Goal: Task Accomplishment & Management: Complete application form

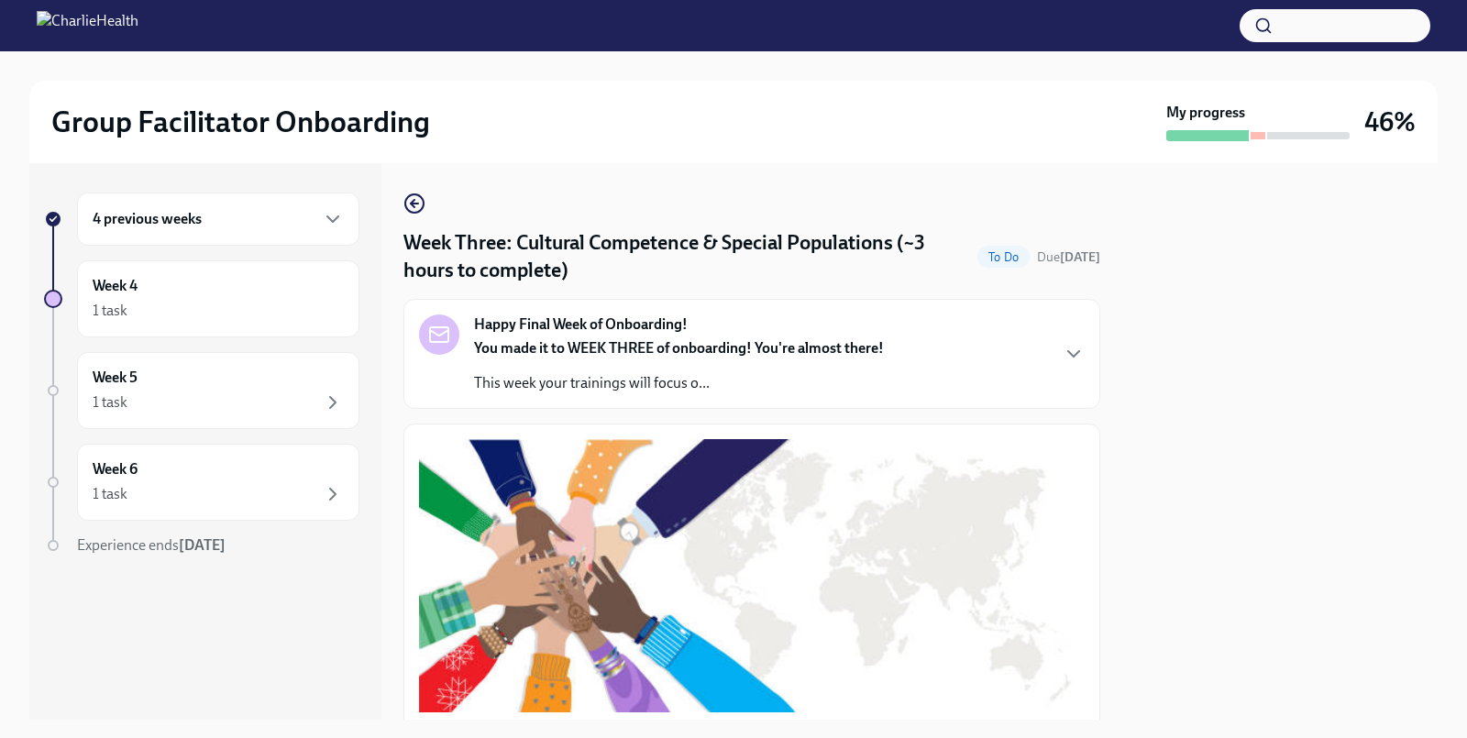
scroll to position [1359, 0]
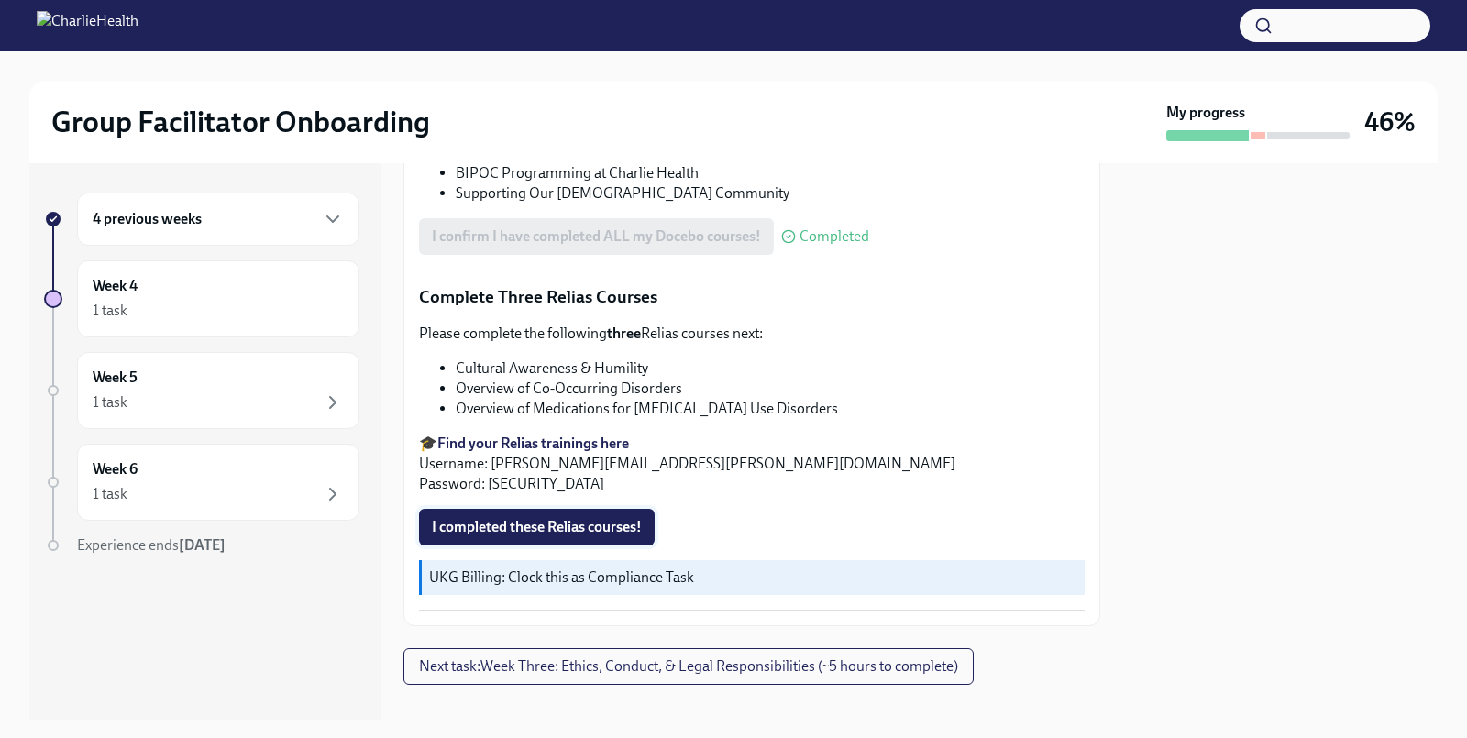
click at [564, 518] on span "I completed these Relias courses!" at bounding box center [537, 527] width 210 height 18
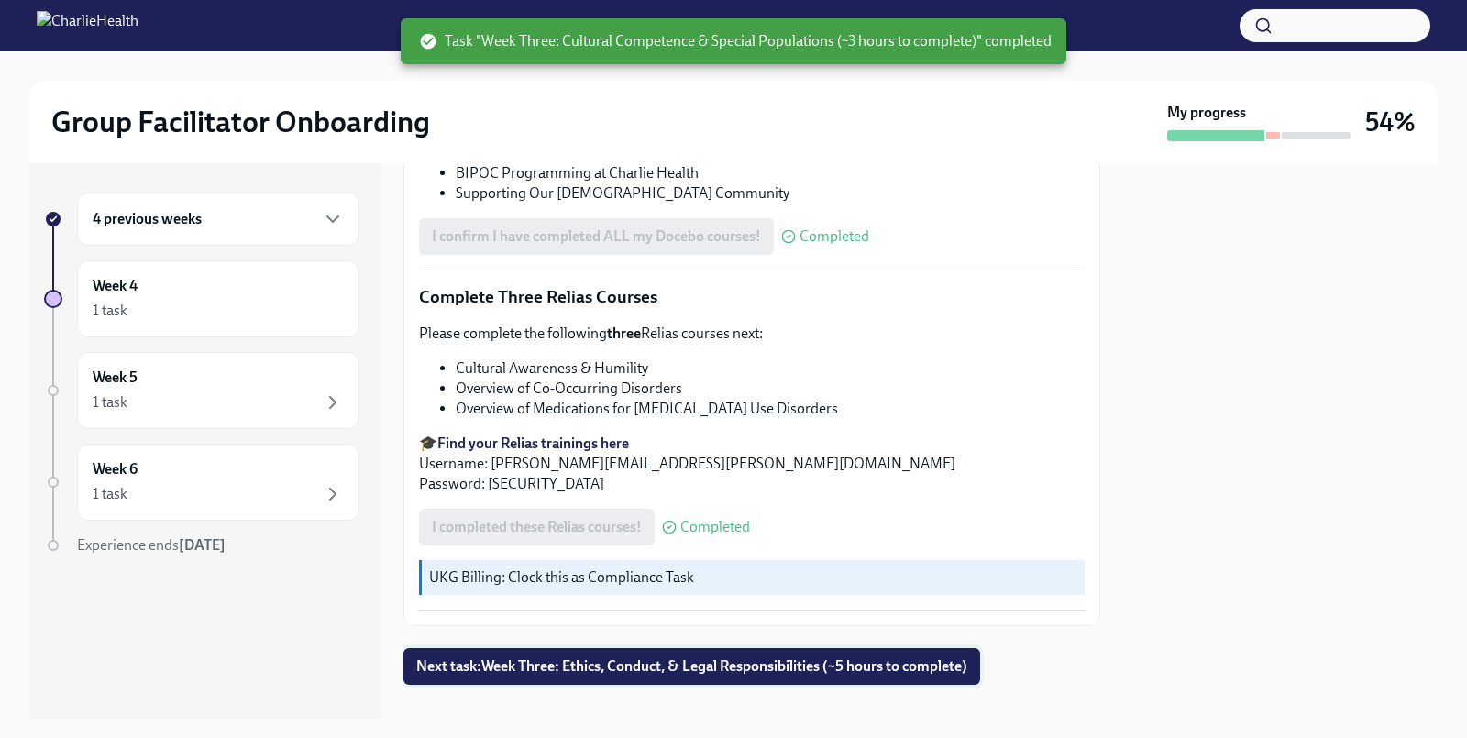
click at [760, 657] on span "Next task : Week Three: Ethics, Conduct, & Legal Responsibilities (~5 hours to …" at bounding box center [691, 666] width 551 height 18
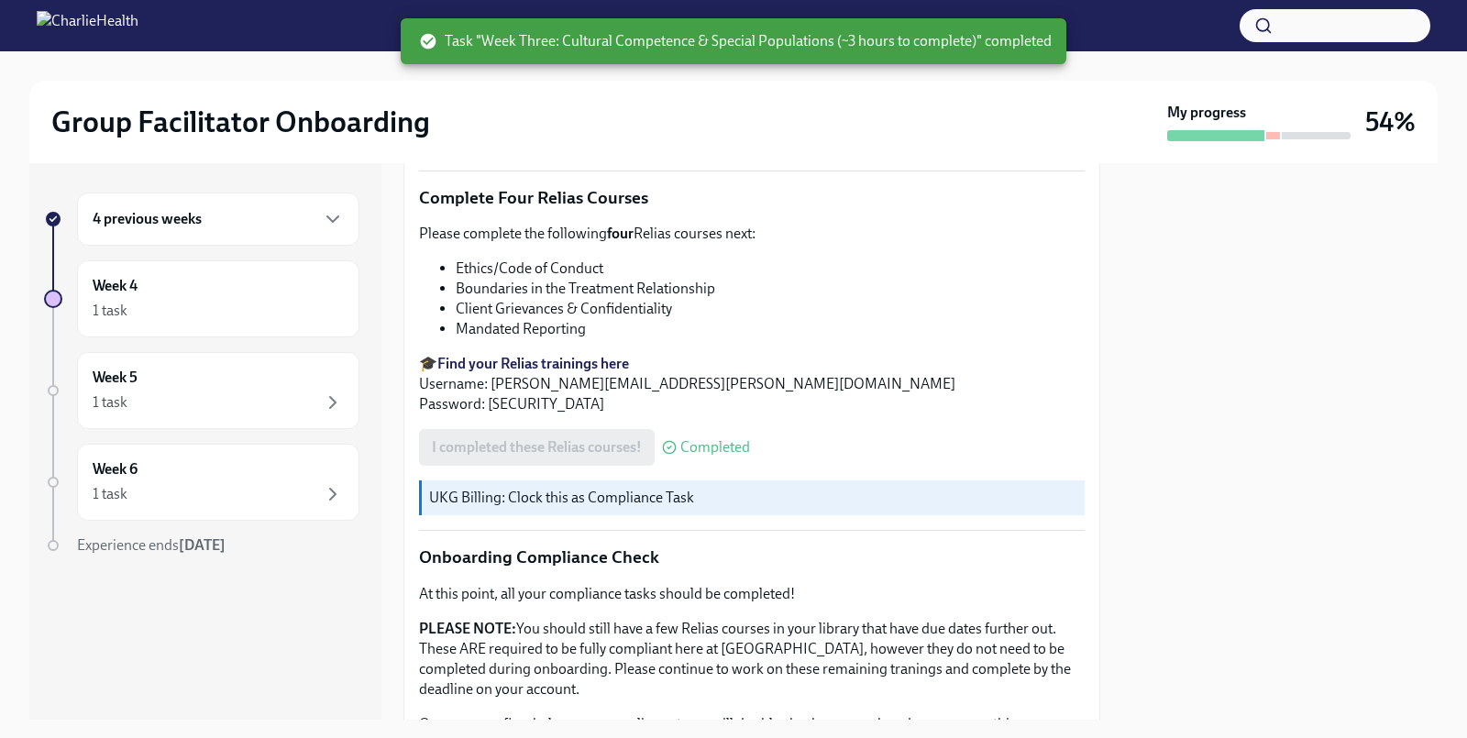
scroll to position [1041, 0]
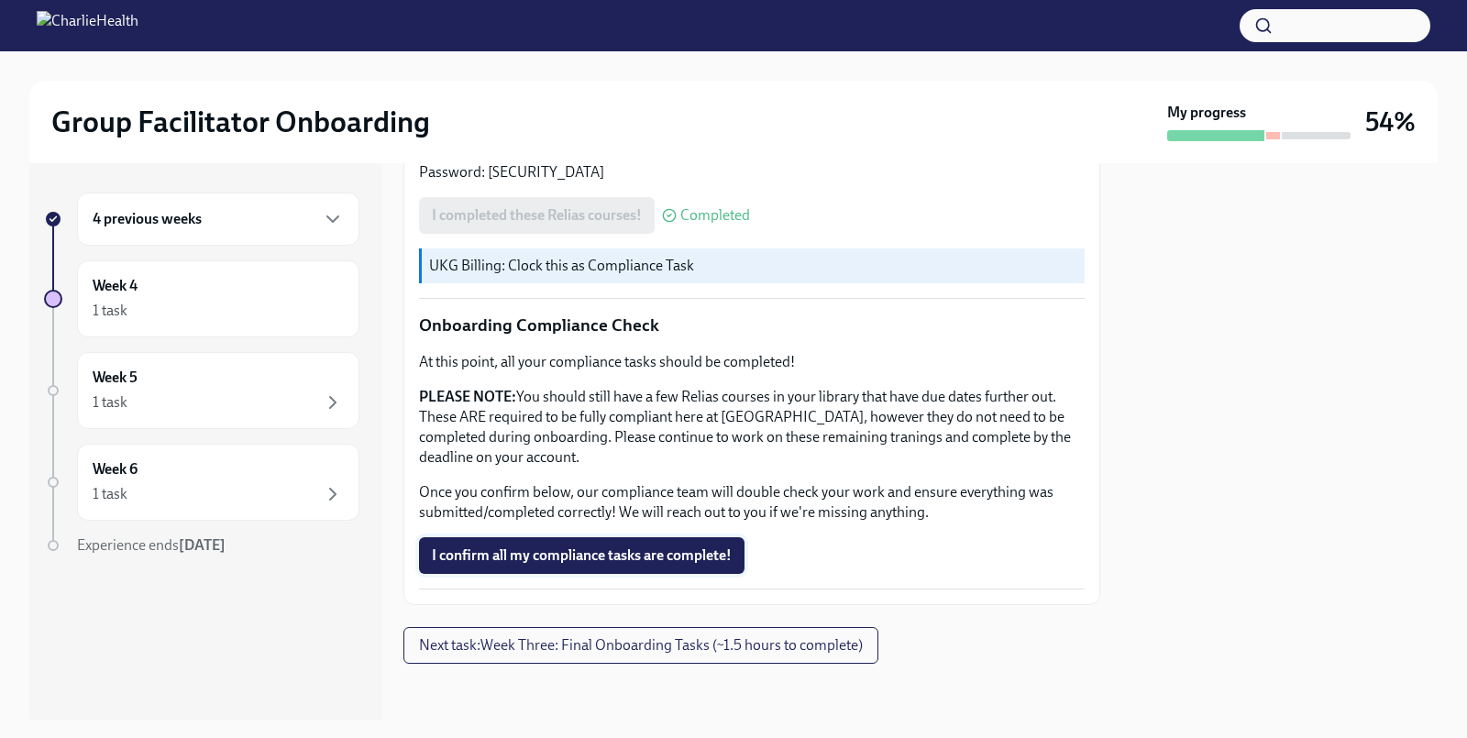
click at [578, 555] on span "I confirm all my compliance tasks are complete!" at bounding box center [582, 555] width 300 height 18
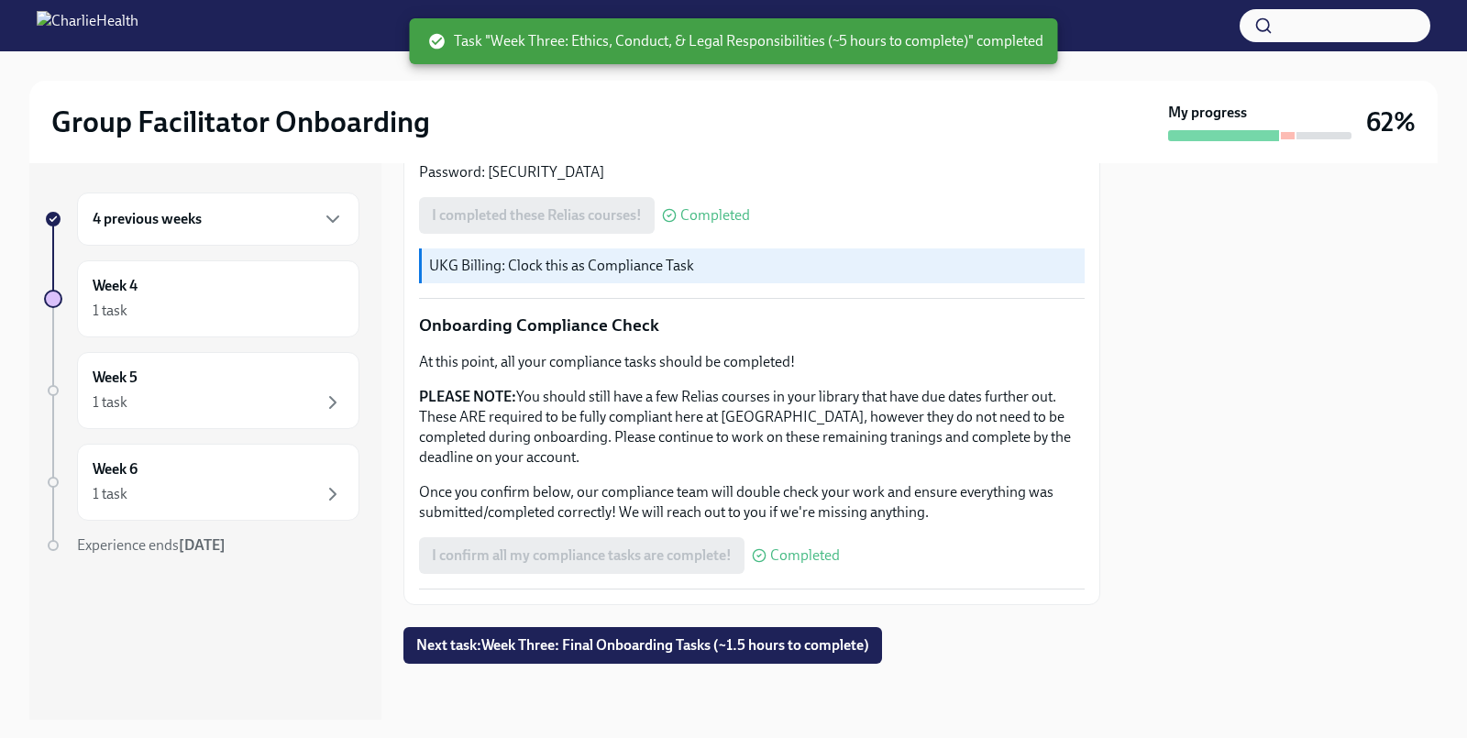
scroll to position [1042, 0]
click at [621, 647] on span "Next task : Week Three: Final Onboarding Tasks (~1.5 hours to complete)" at bounding box center [642, 644] width 453 height 18
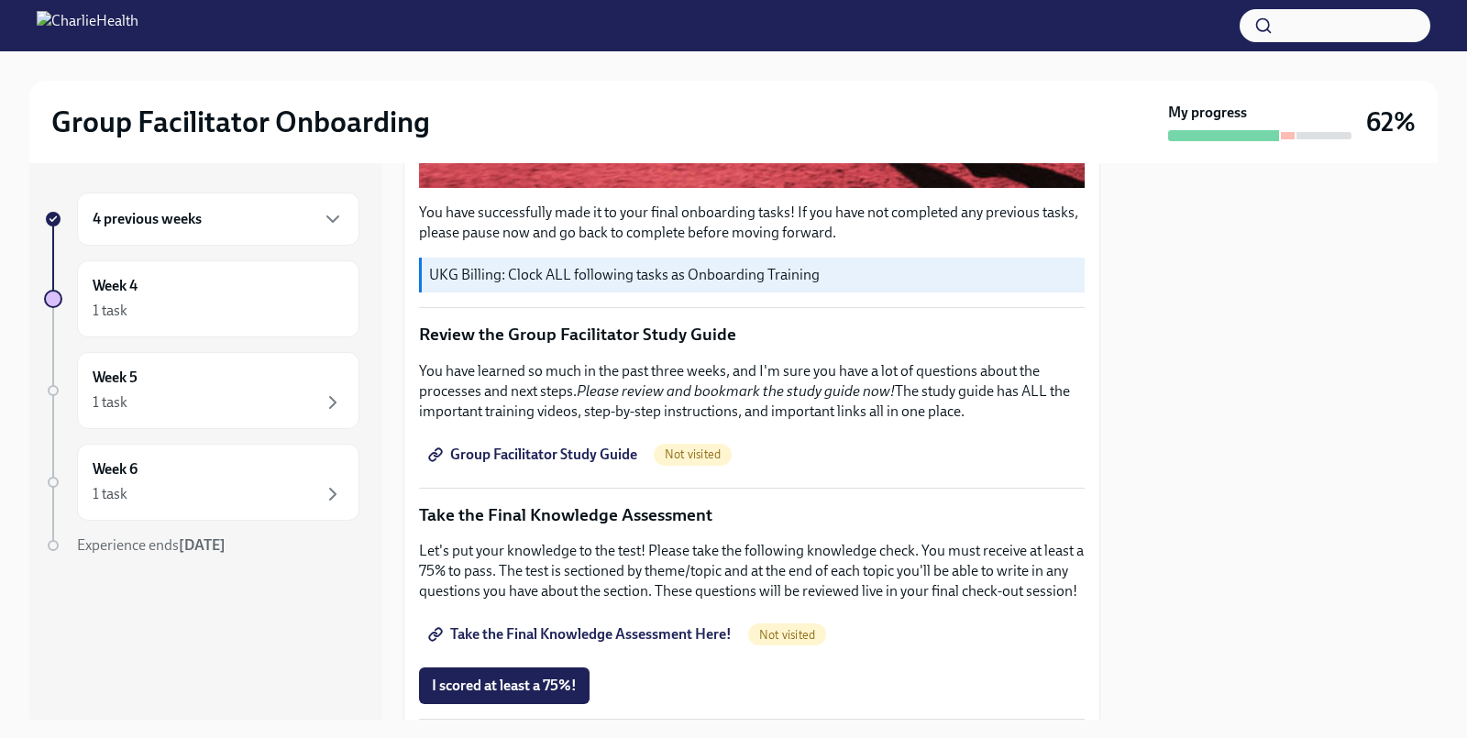
scroll to position [675, 0]
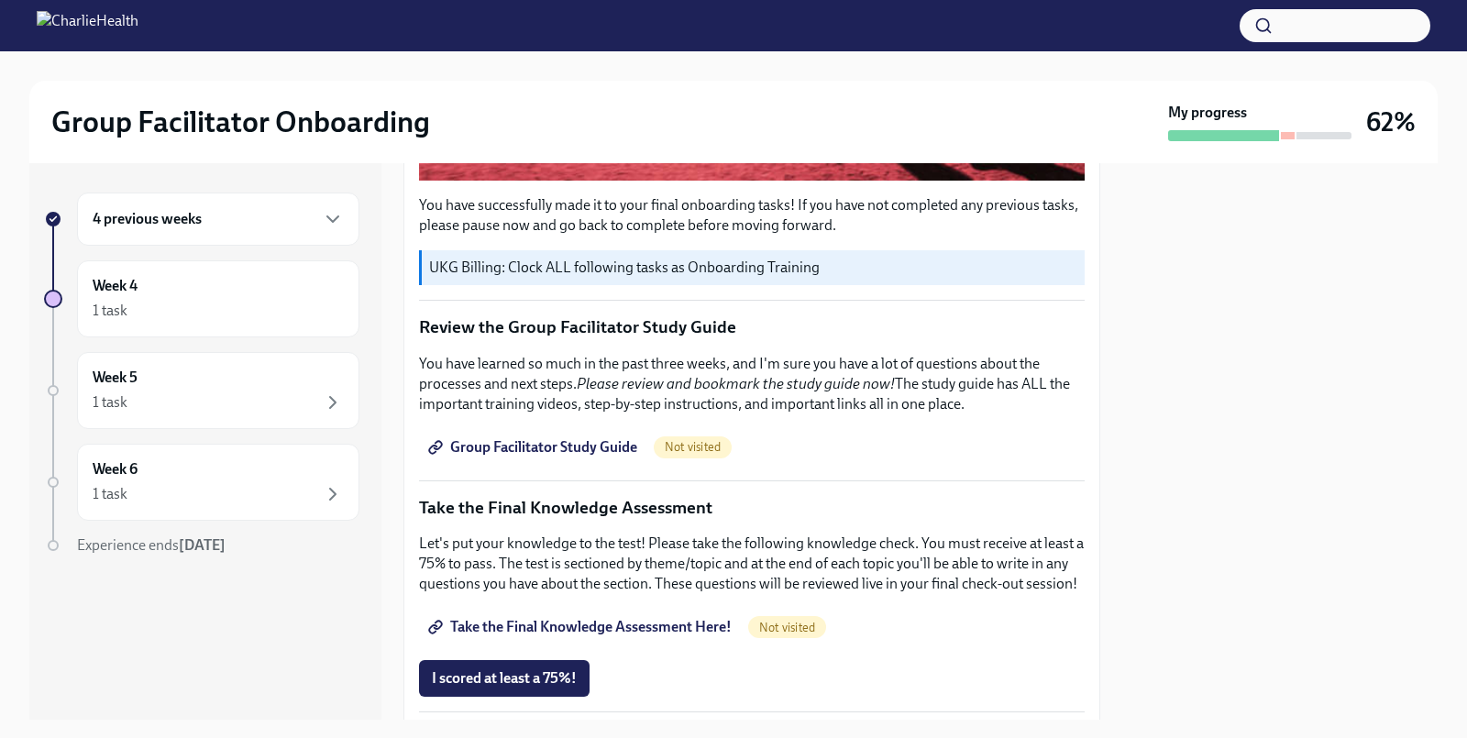
click at [590, 446] on span "Group Facilitator Study Guide" at bounding box center [534, 447] width 205 height 18
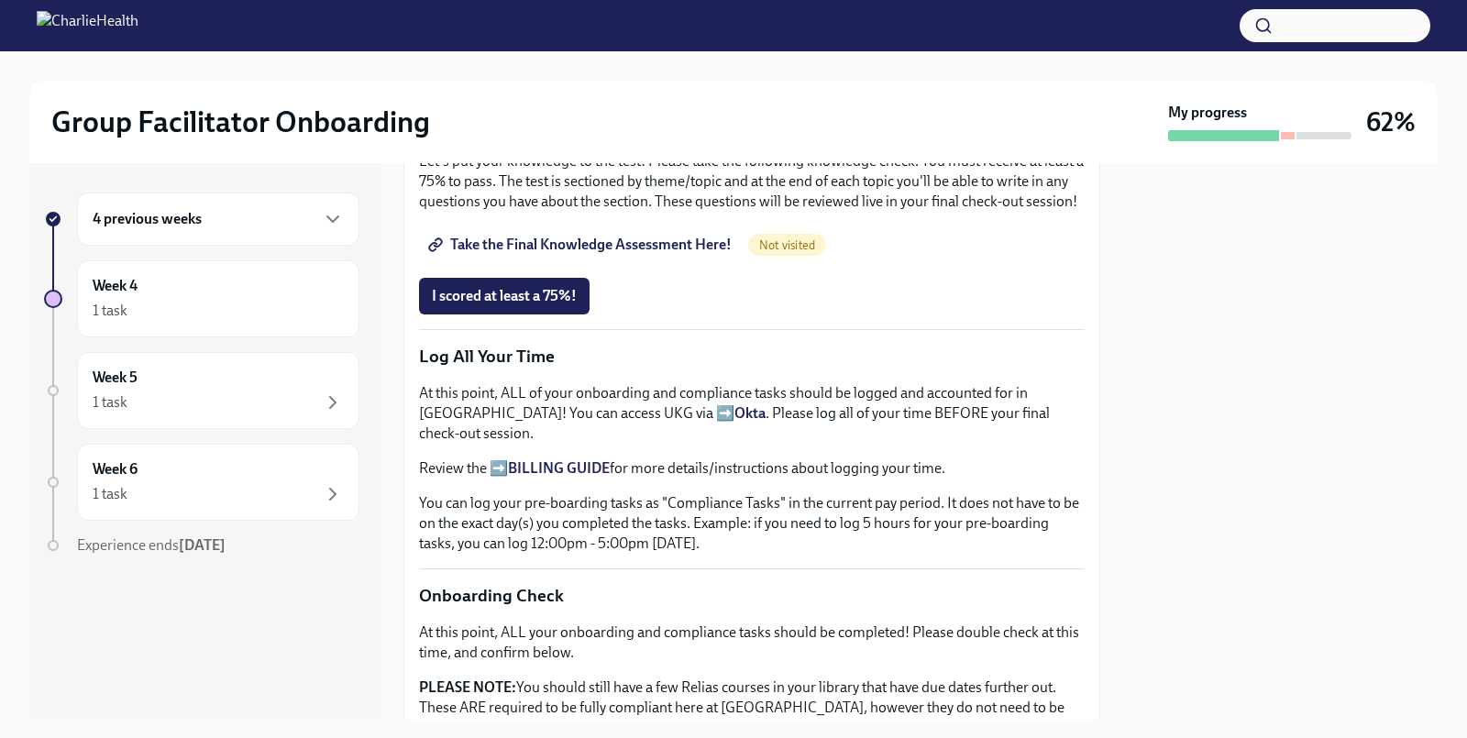
scroll to position [922, 0]
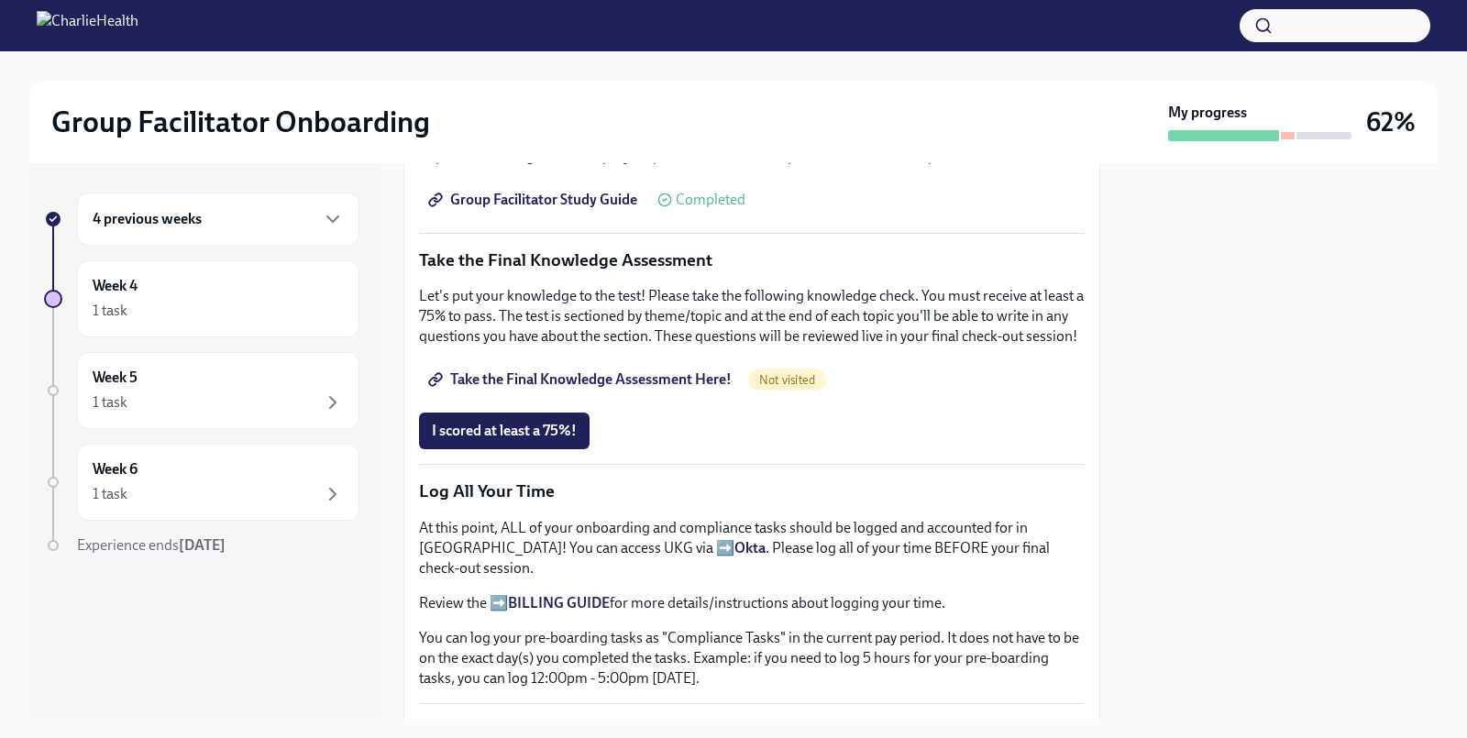
click at [560, 374] on span "Take the Final Knowledge Assessment Here!" at bounding box center [582, 379] width 300 height 18
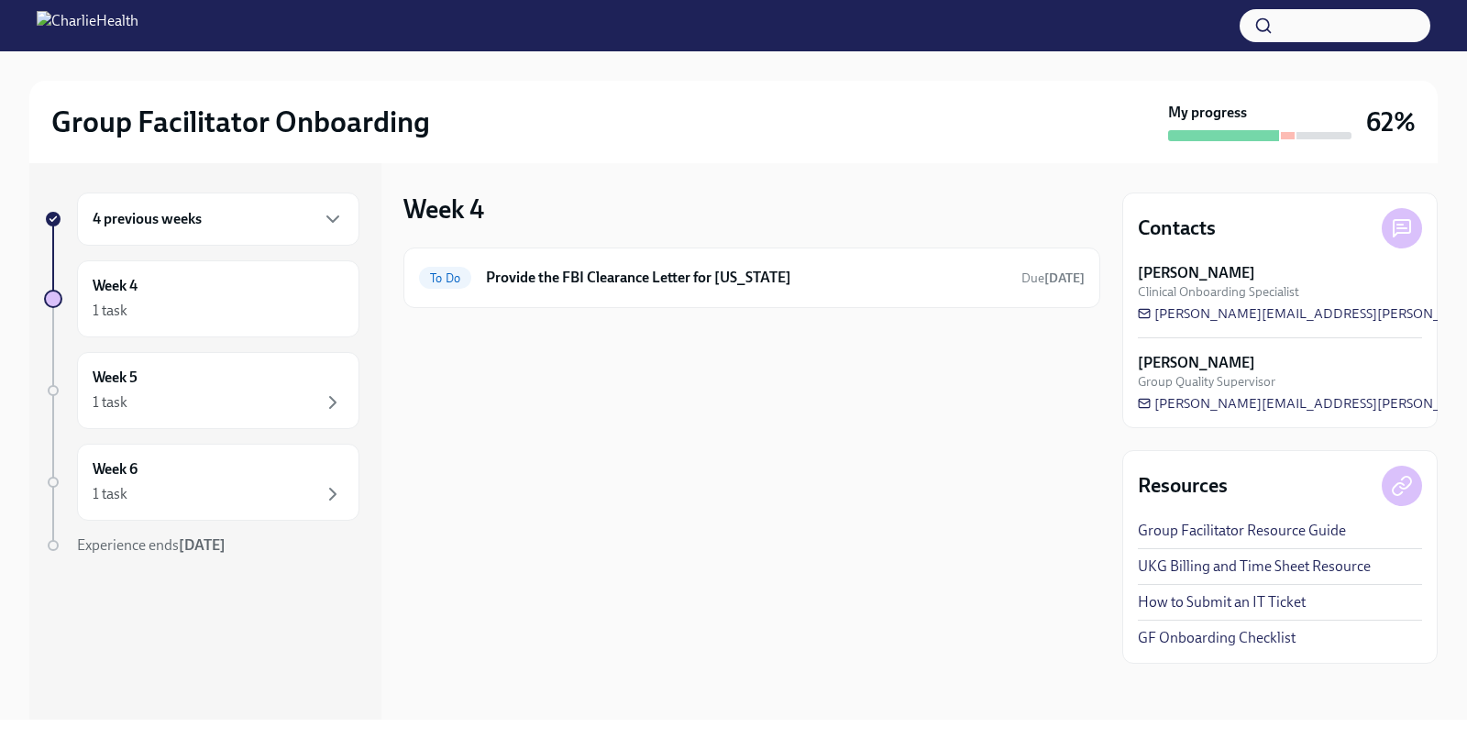
click at [230, 210] on div "4 previous weeks" at bounding box center [218, 219] width 251 height 22
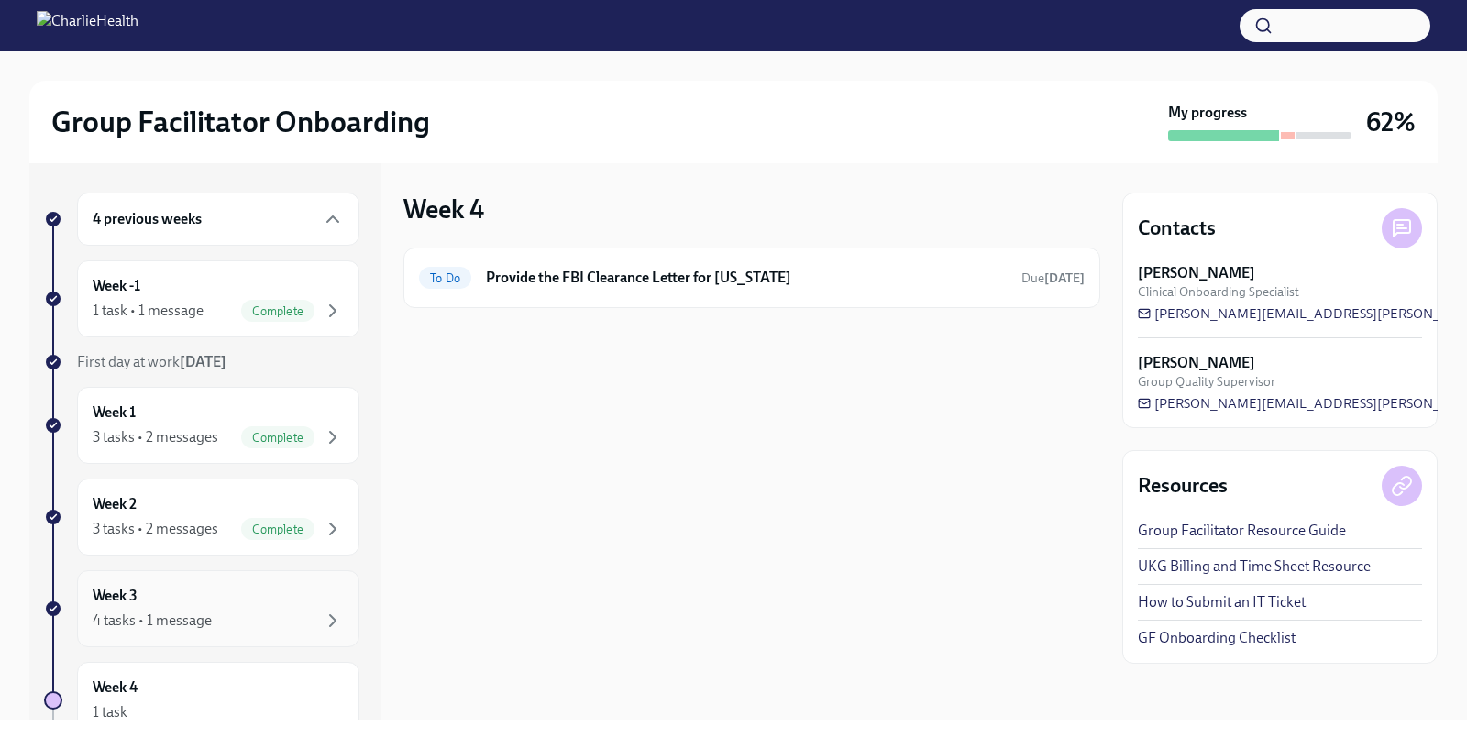
click at [171, 590] on div "Week 3 4 tasks • 1 message" at bounding box center [218, 609] width 251 height 46
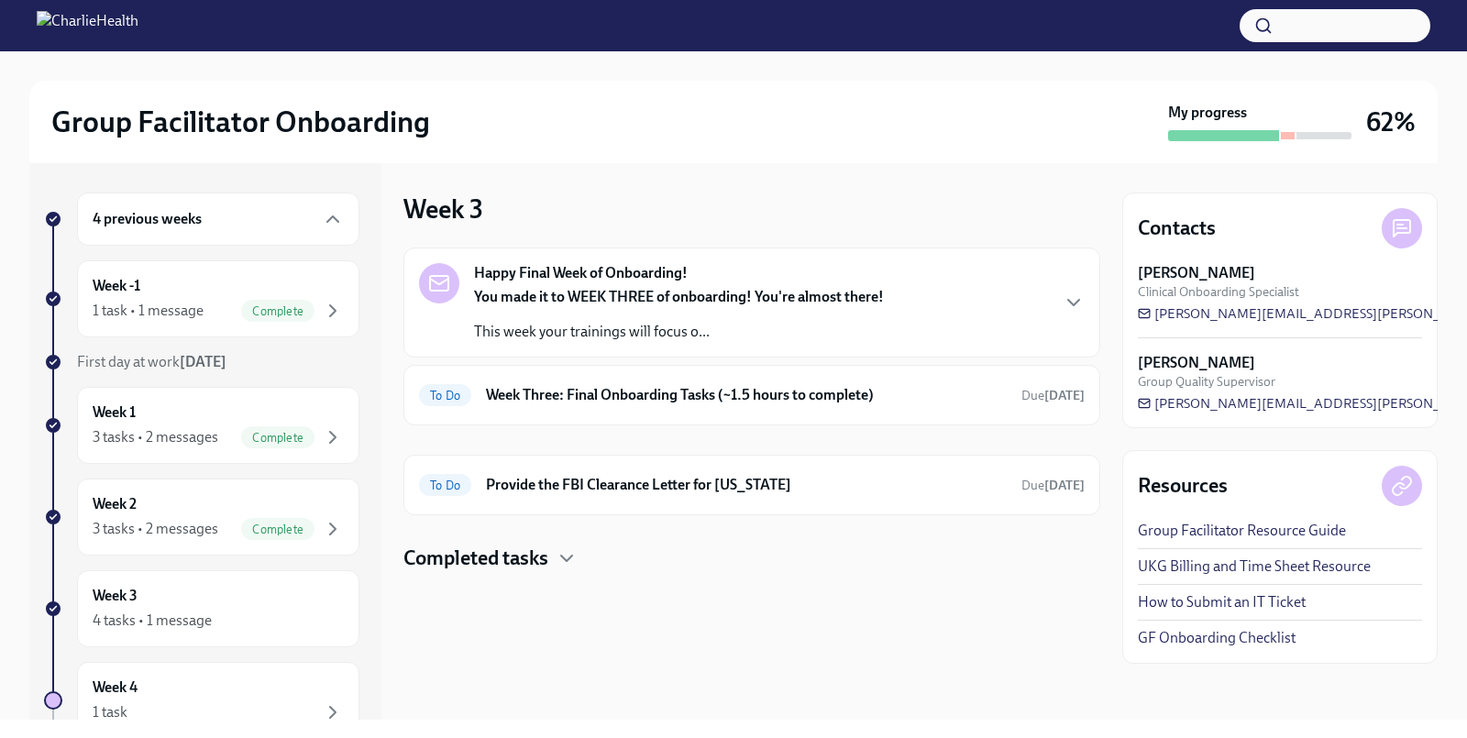
click at [643, 322] on p "This week your trainings will focus o..." at bounding box center [679, 332] width 410 height 20
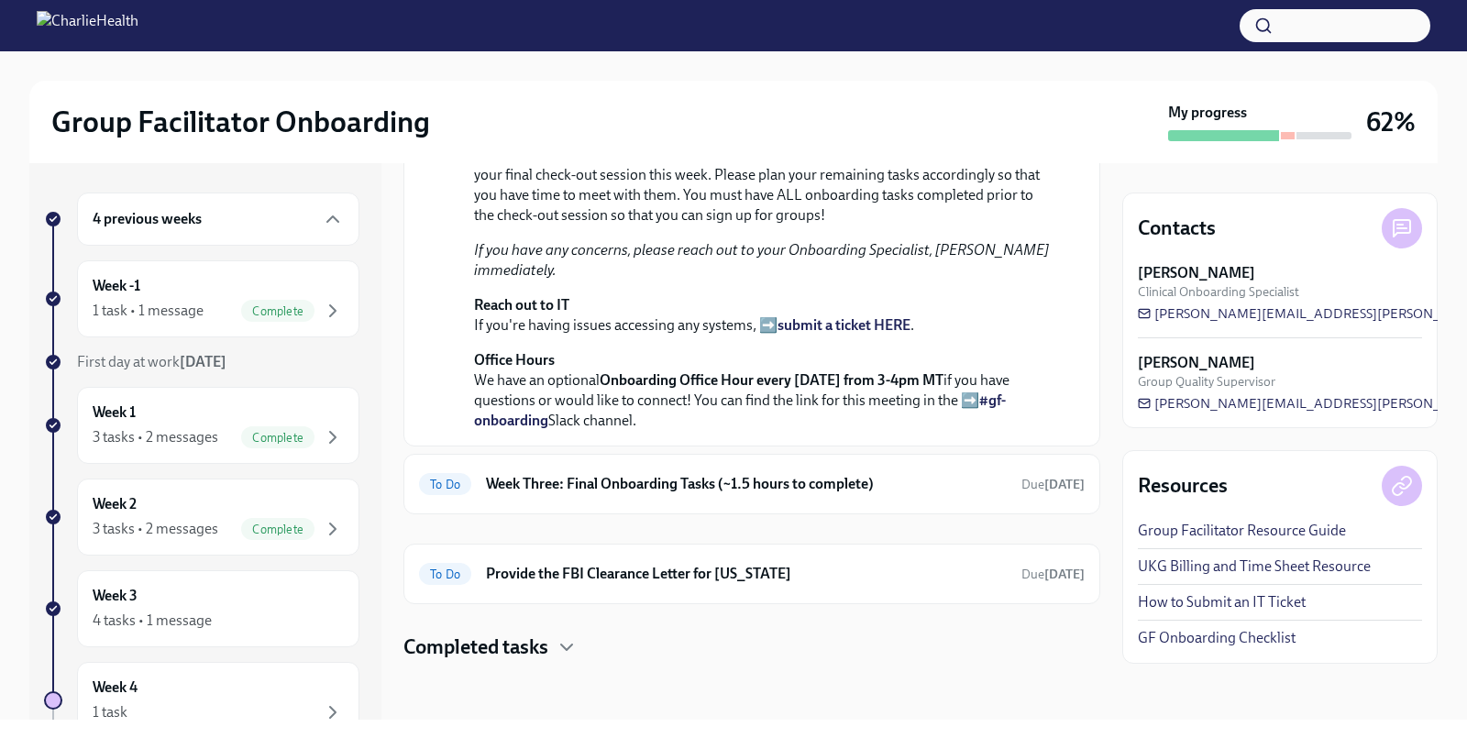
scroll to position [646, 0]
click at [574, 481] on h6 "Week Three: Final Onboarding Tasks (~1.5 hours to complete)" at bounding box center [746, 484] width 521 height 20
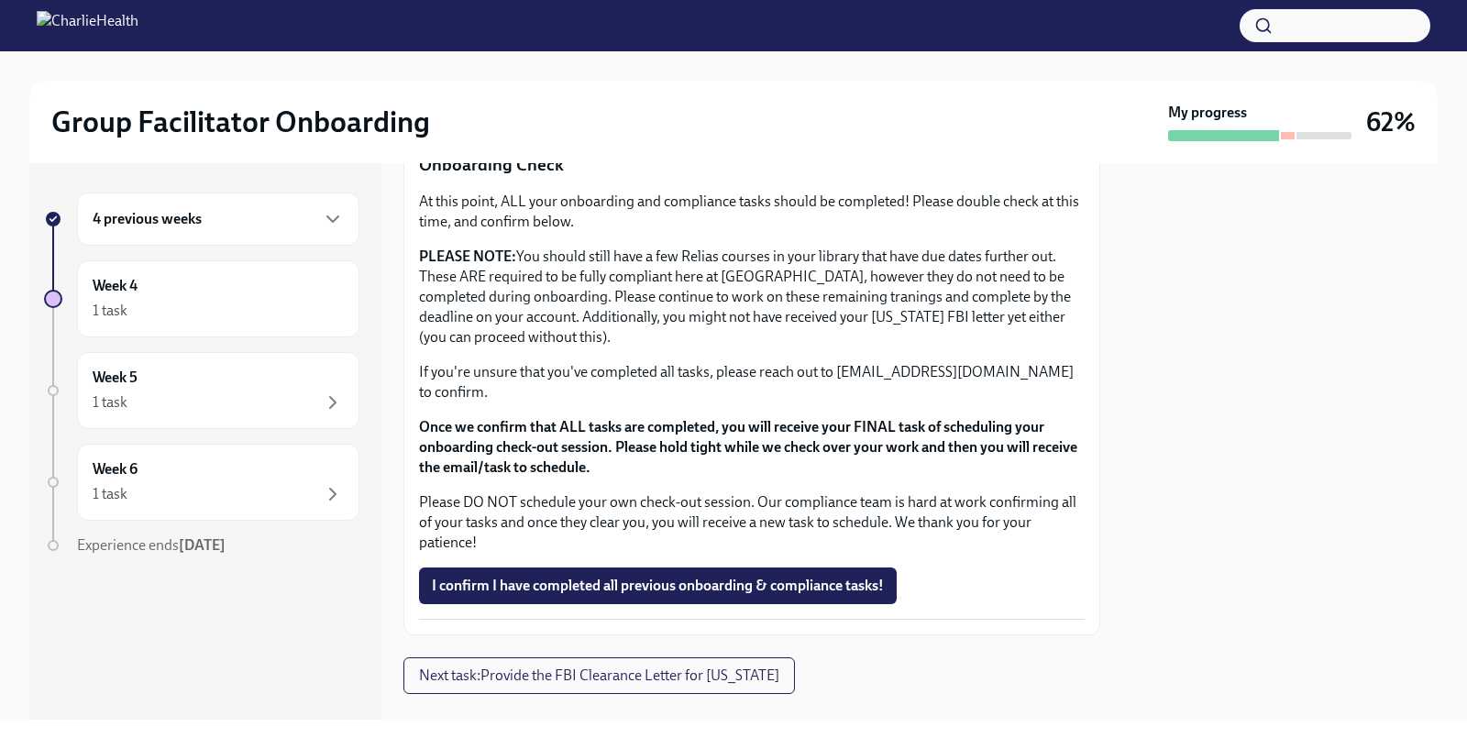
scroll to position [1497, 0]
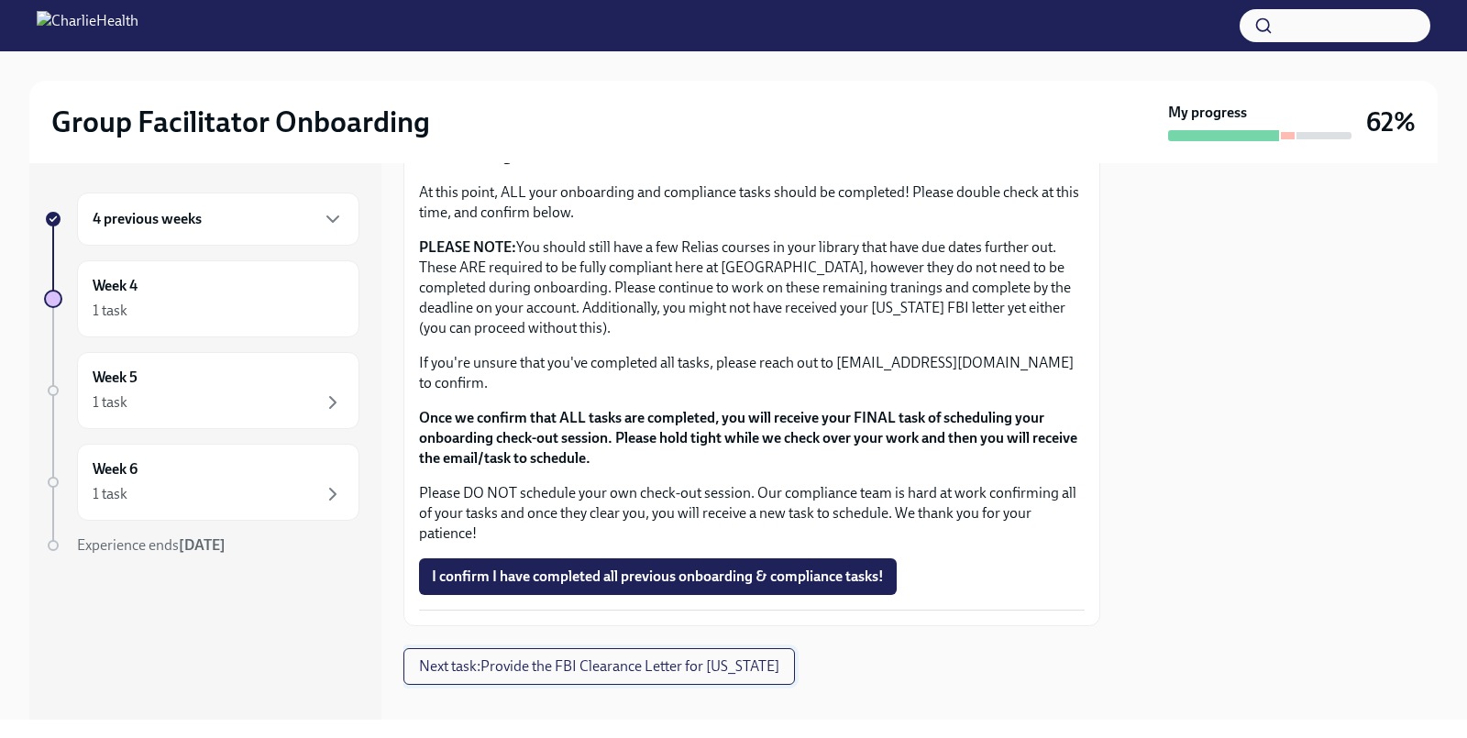
click at [566, 657] on span "Next task : Provide the FBI Clearance Letter for Pennsylvania" at bounding box center [599, 666] width 360 height 18
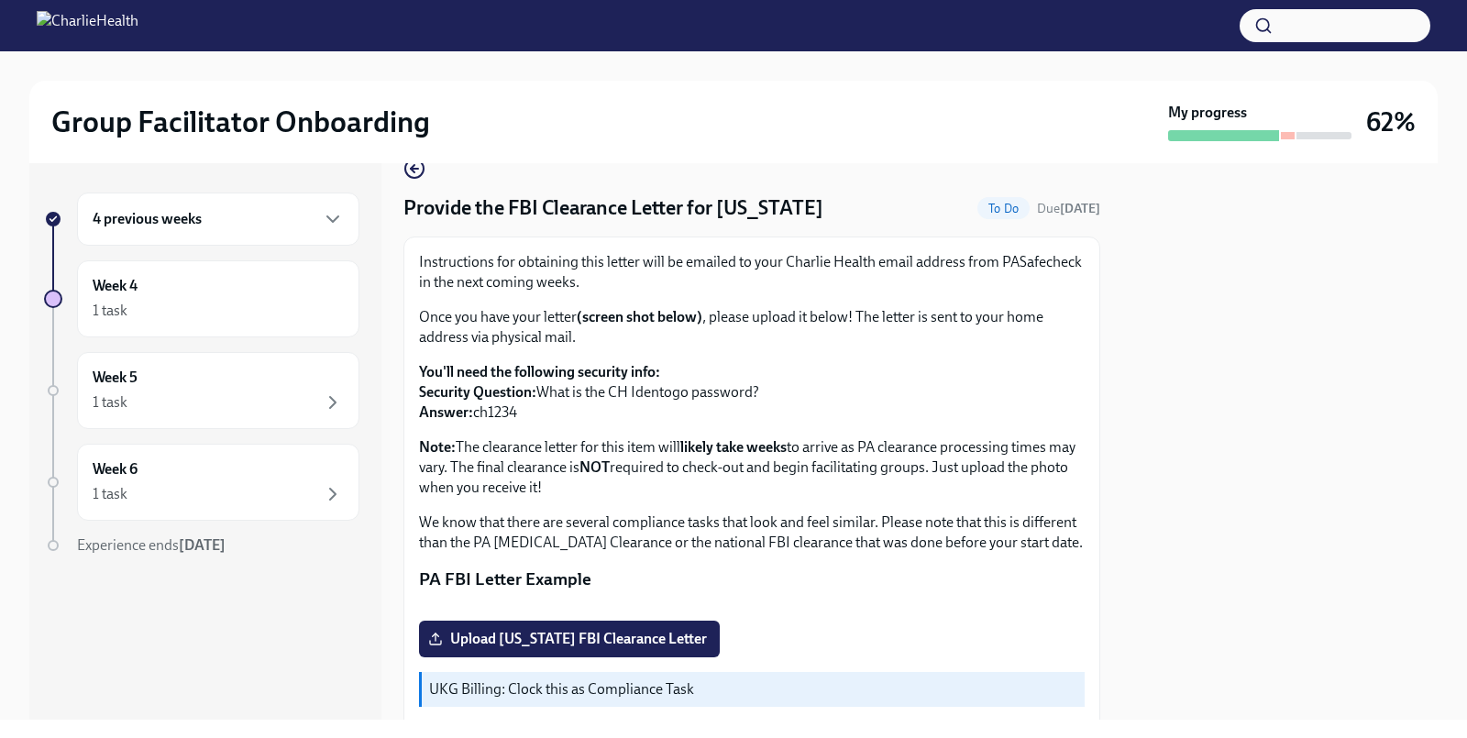
scroll to position [35, 0]
click at [258, 220] on div "4 previous weeks" at bounding box center [218, 219] width 251 height 22
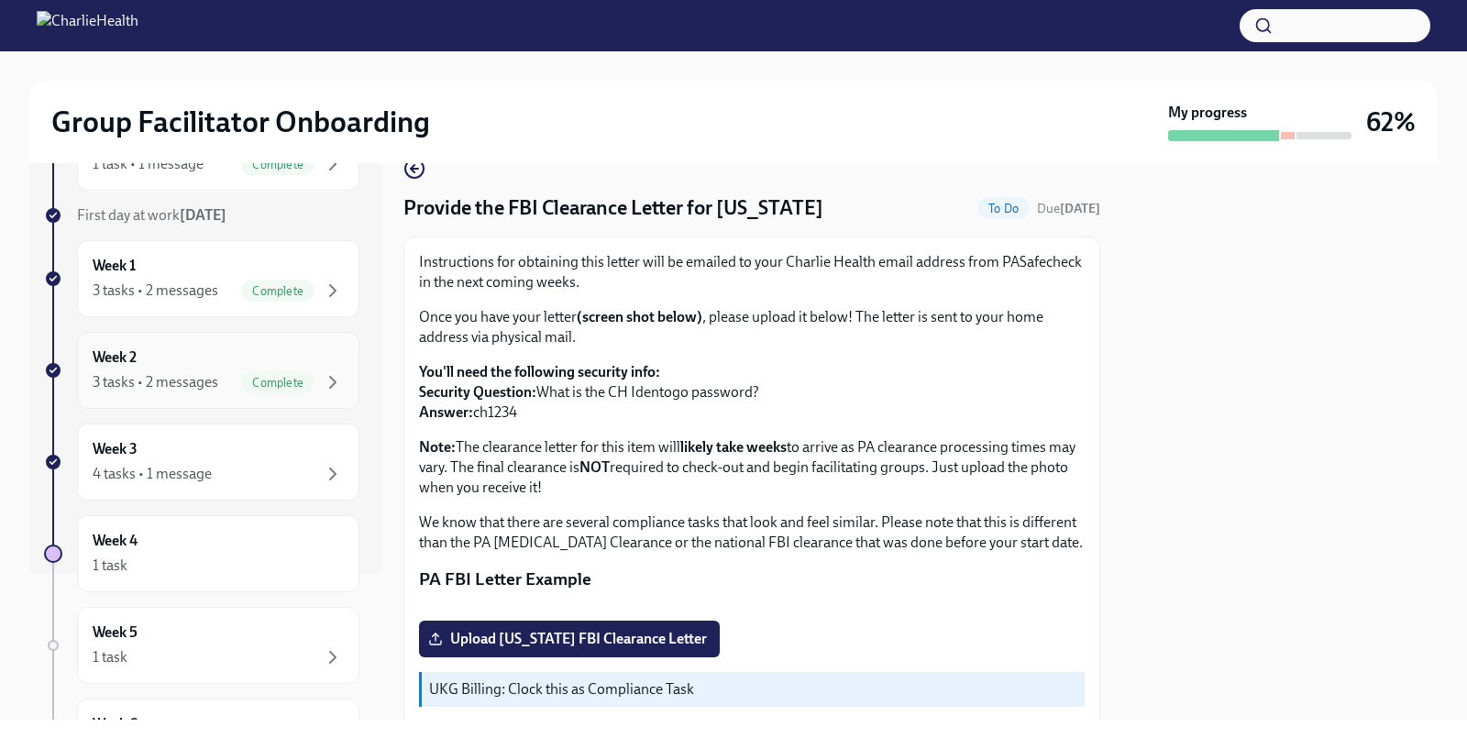
scroll to position [162, 0]
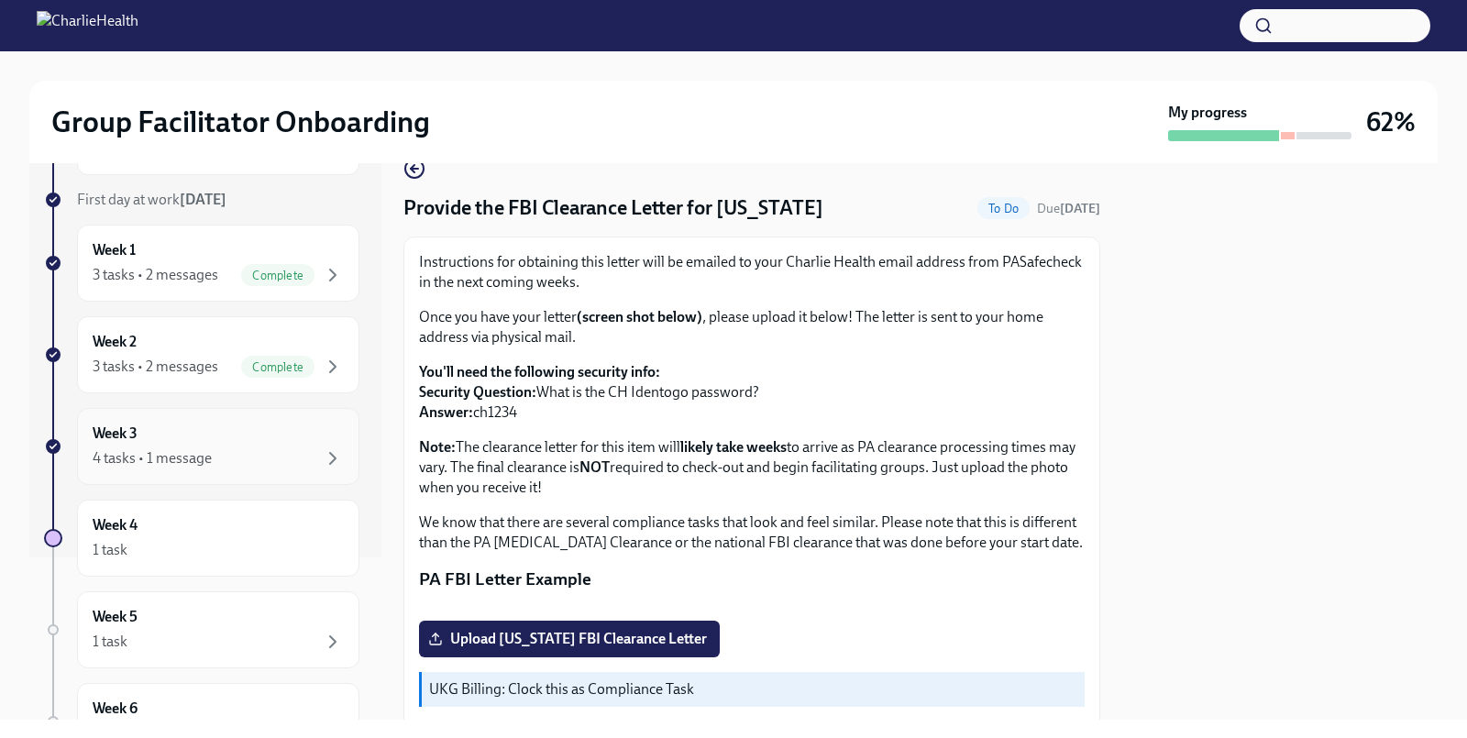
click at [202, 439] on div "Week 3 4 tasks • 1 message" at bounding box center [218, 447] width 251 height 46
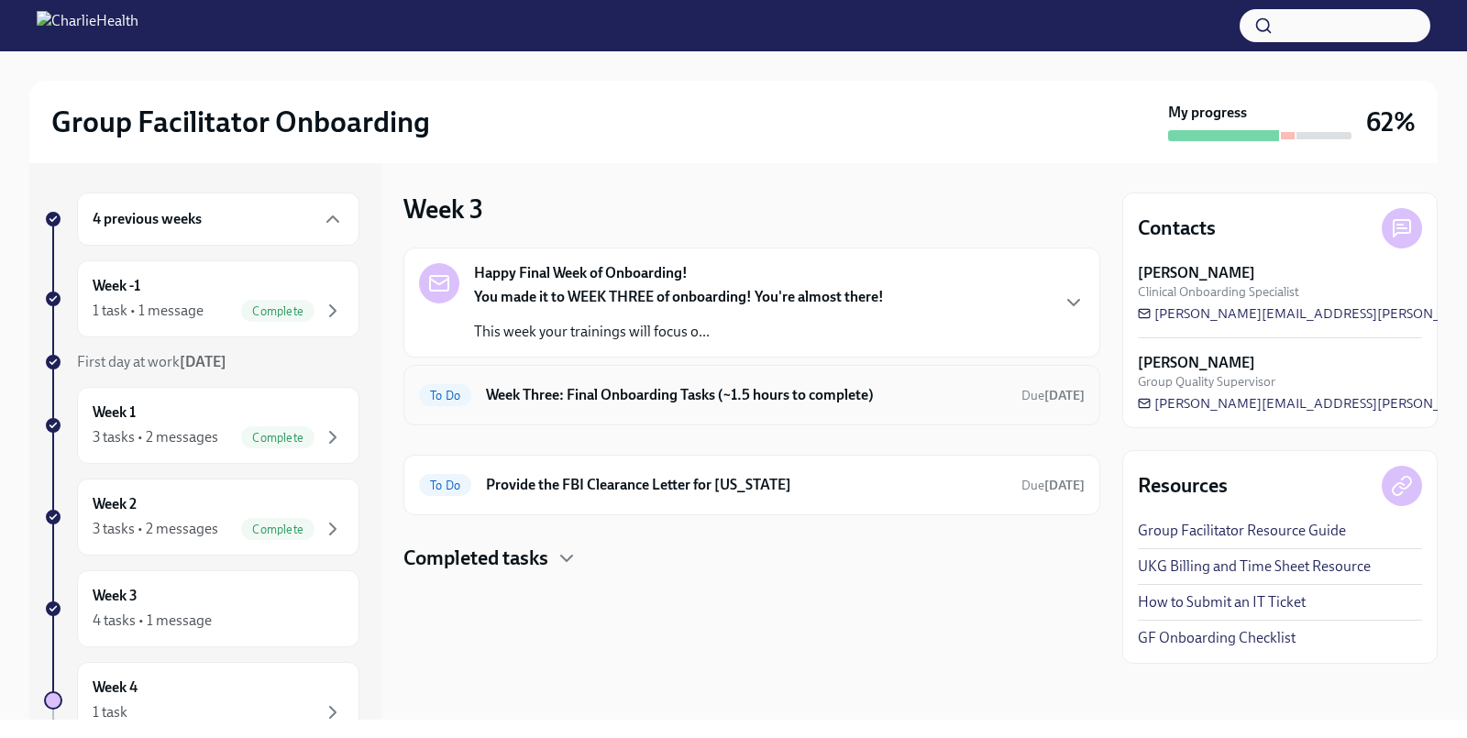
click at [754, 386] on h6 "Week Three: Final Onboarding Tasks (~1.5 hours to complete)" at bounding box center [746, 395] width 521 height 20
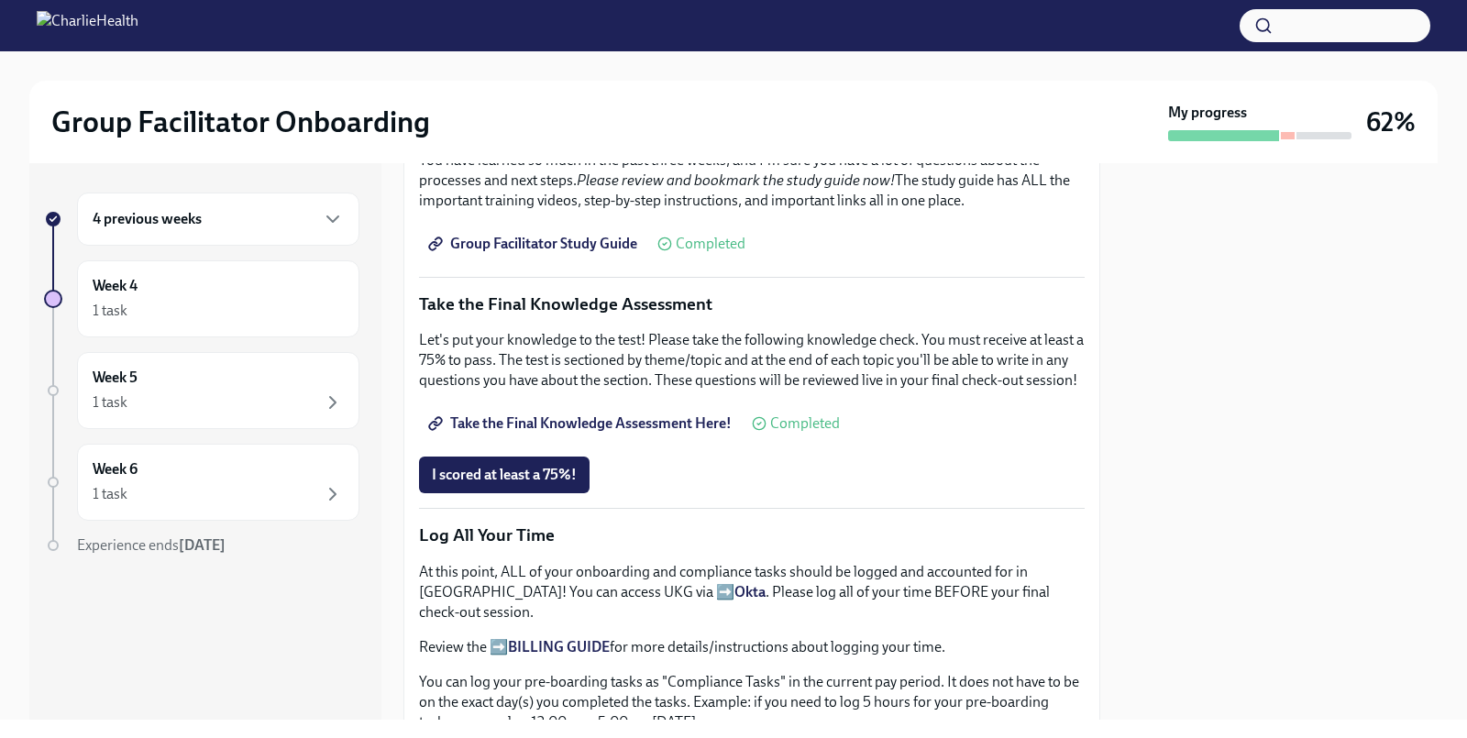
scroll to position [886, 0]
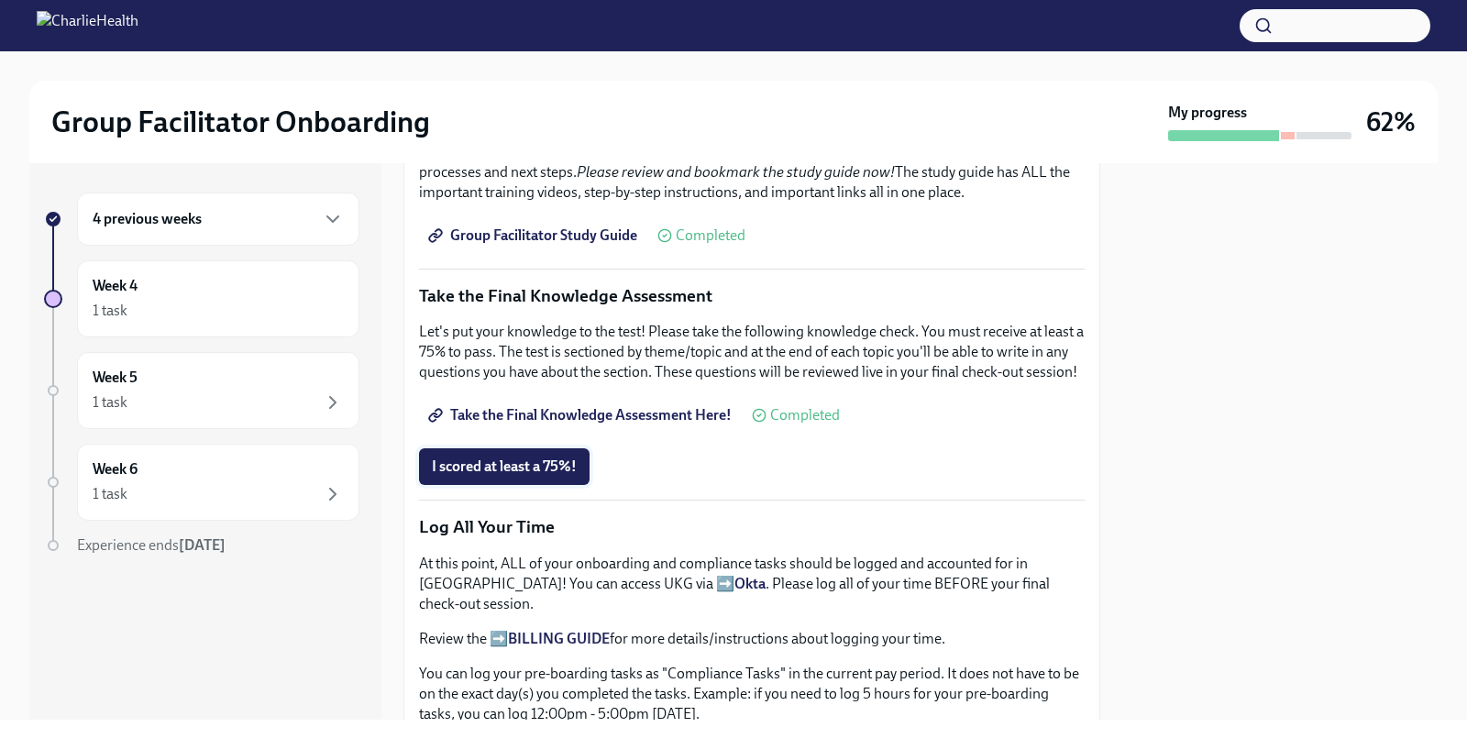
click at [497, 465] on span "I scored at least a 75%!" at bounding box center [504, 466] width 145 height 18
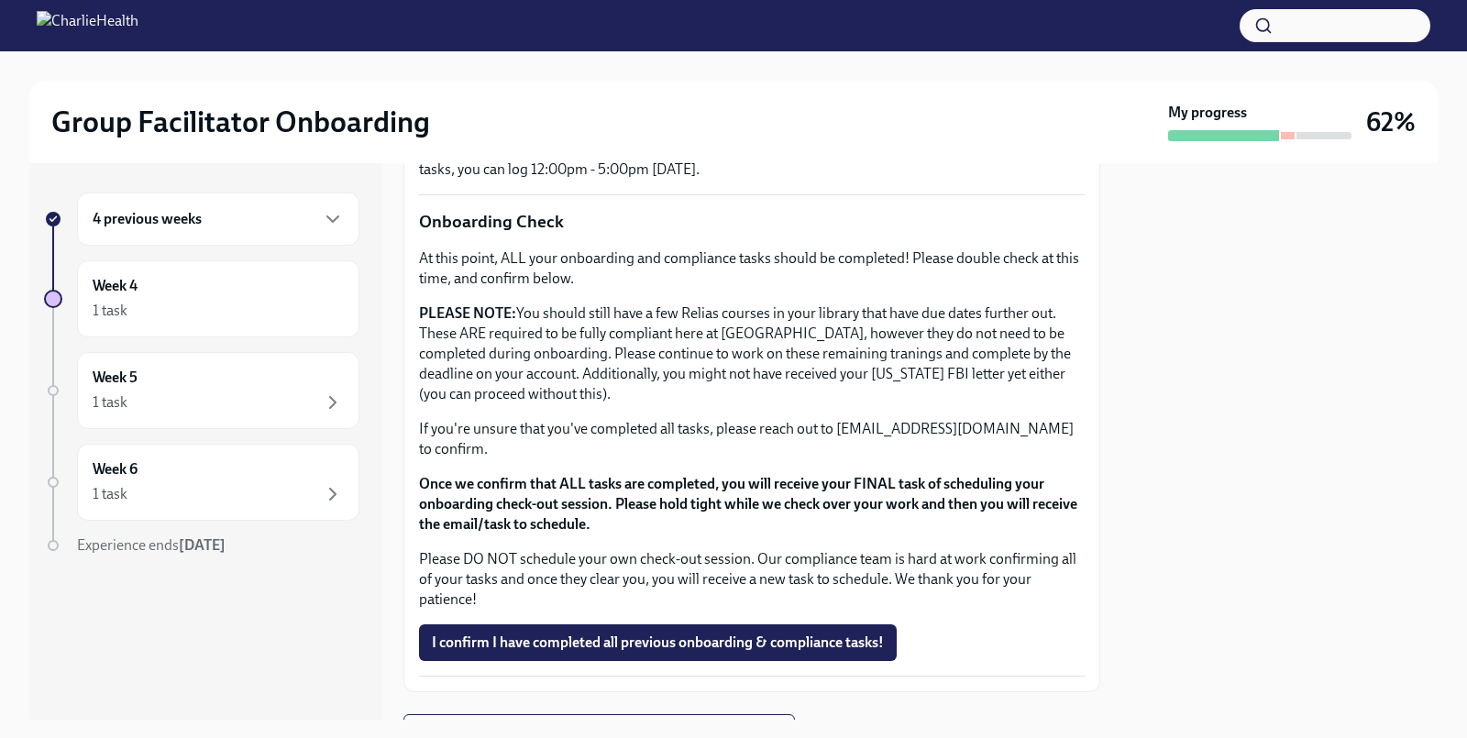
scroll to position [1436, 0]
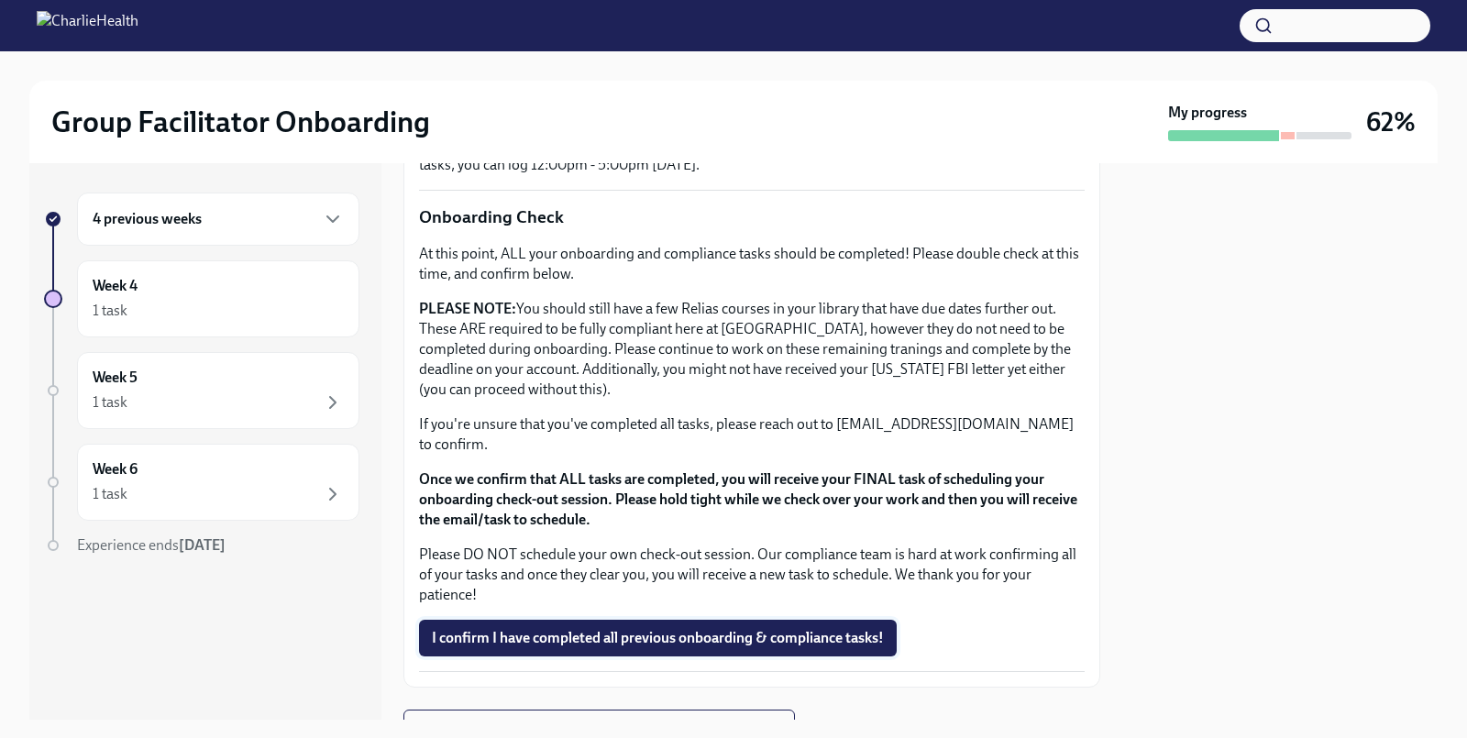
click at [702, 629] on span "I confirm I have completed all previous onboarding & compliance tasks!" at bounding box center [658, 638] width 452 height 18
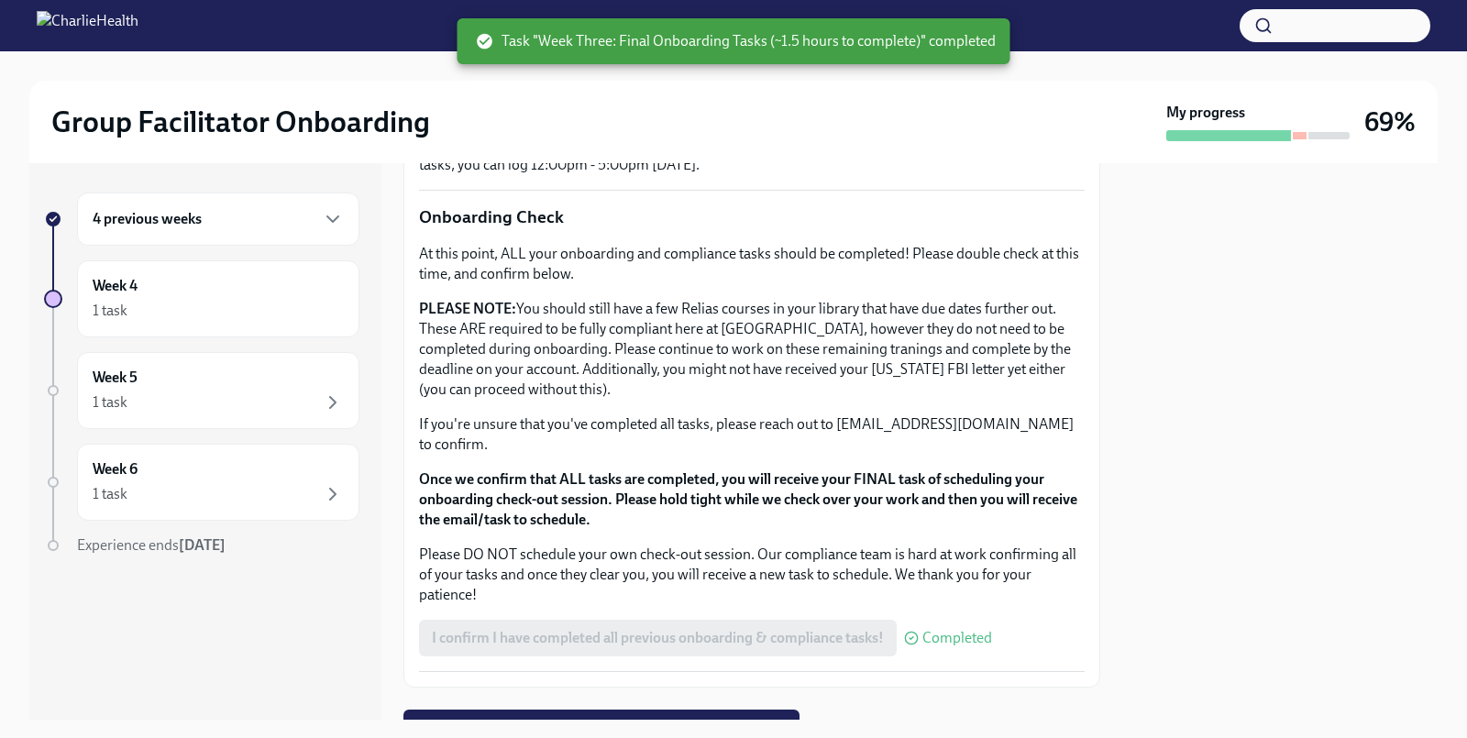
scroll to position [1498, 0]
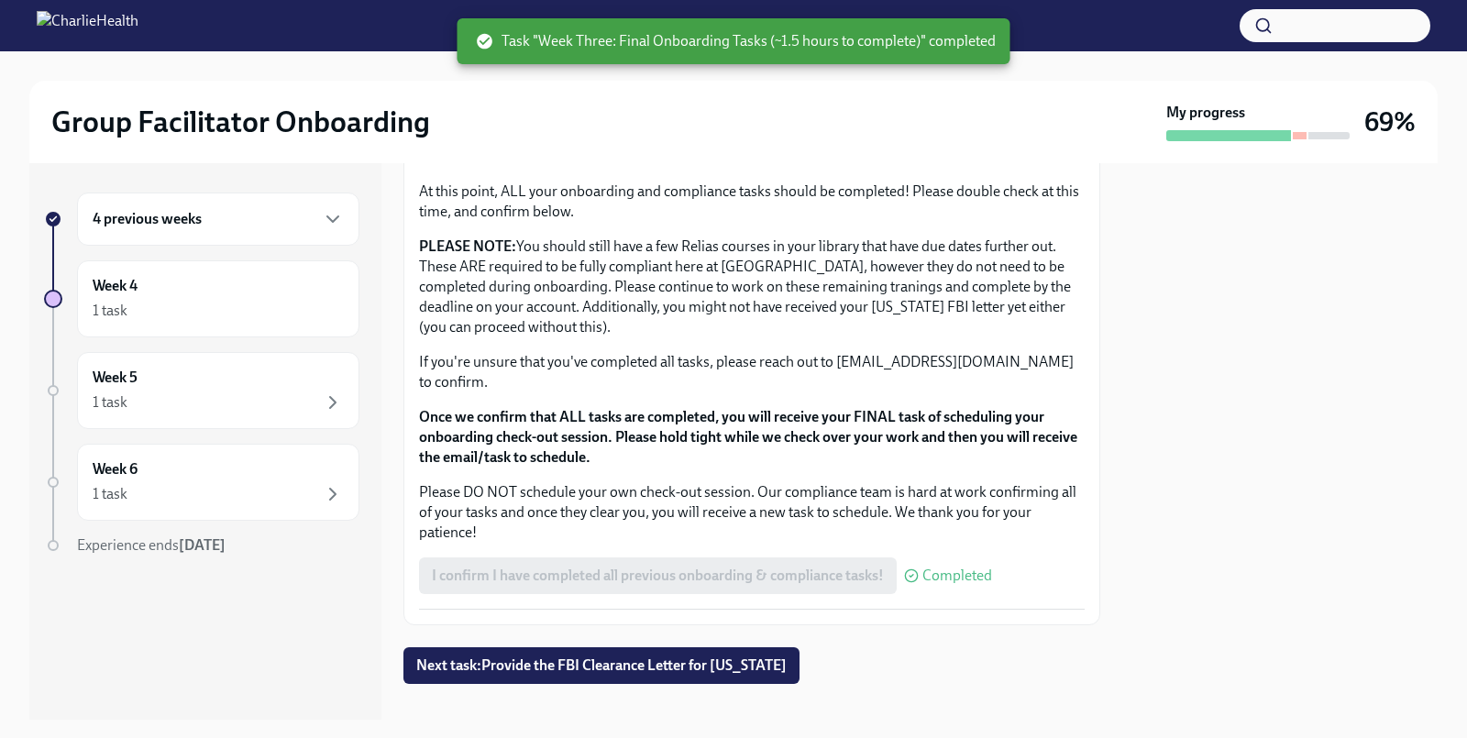
click at [292, 204] on div "4 previous weeks" at bounding box center [218, 219] width 282 height 53
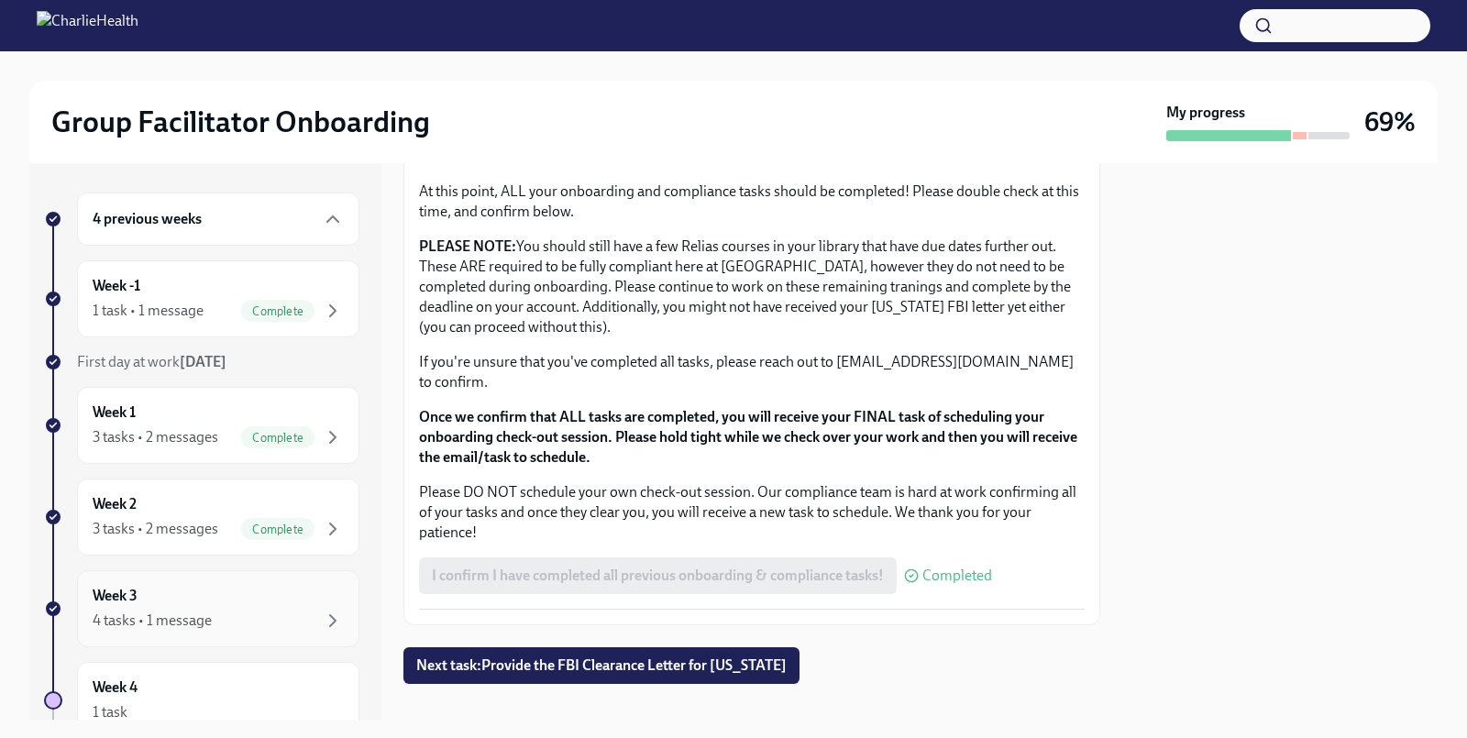
click at [230, 594] on div "Week 3 4 tasks • 1 message" at bounding box center [218, 609] width 251 height 46
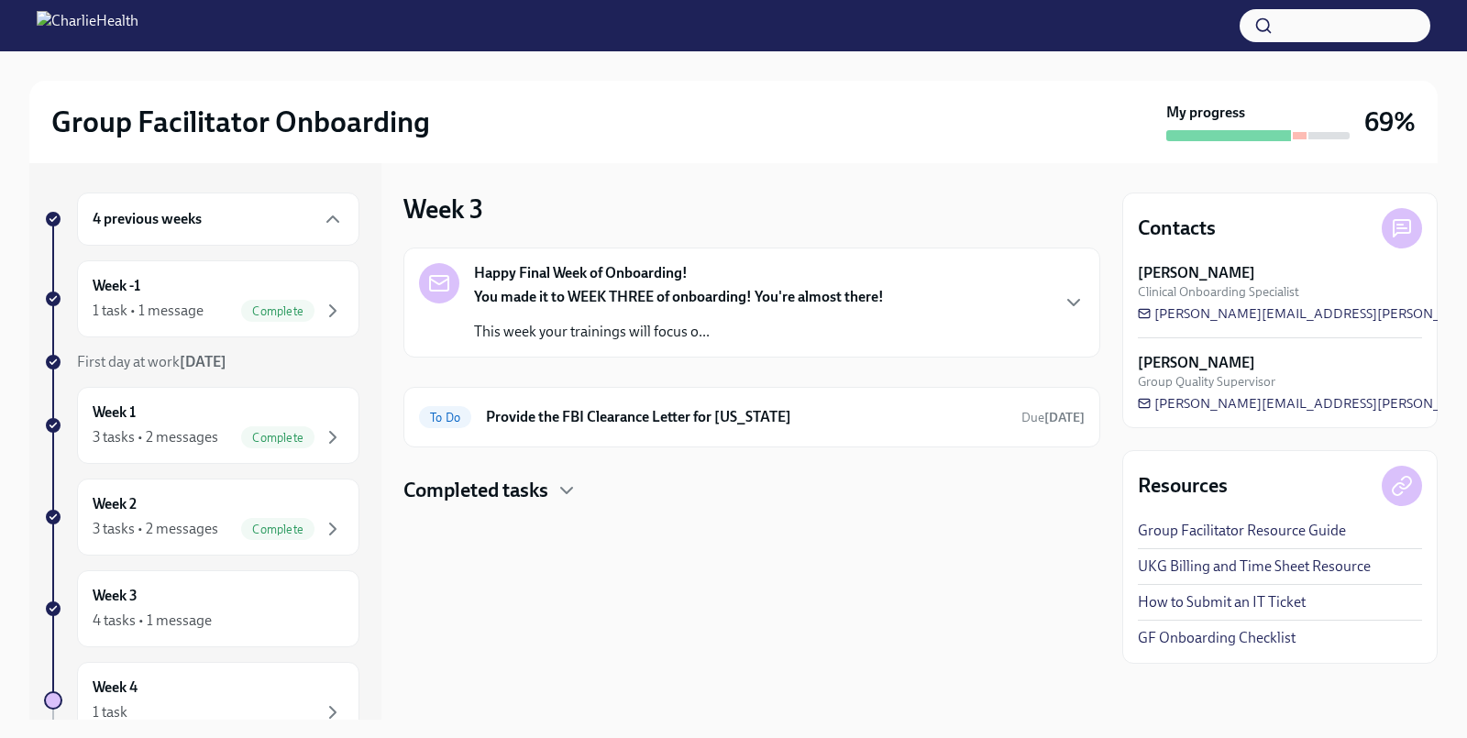
click at [888, 272] on div "Happy Final Week of Onboarding! You made it to WEEK THREE of onboarding! You're…" at bounding box center [752, 302] width 666 height 79
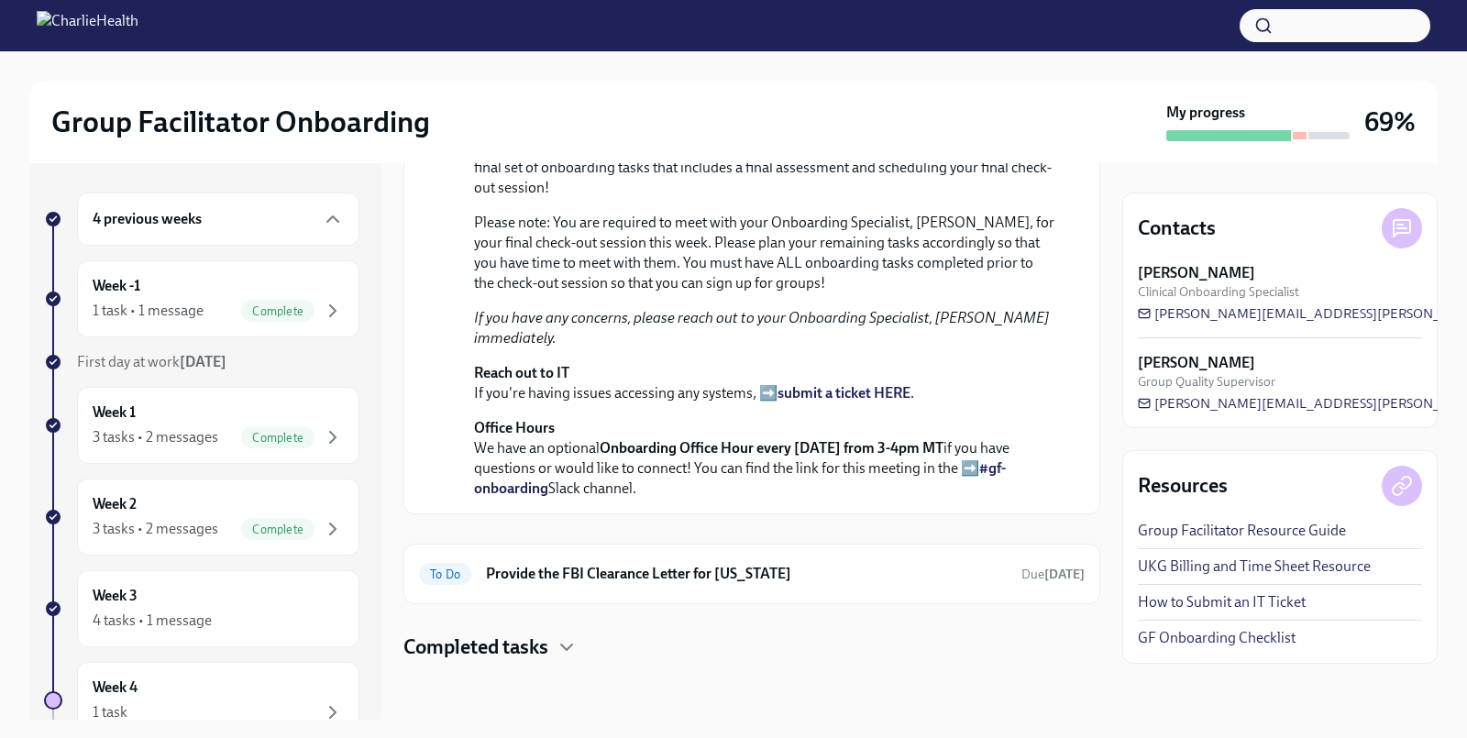
scroll to position [579, 0]
click at [815, 567] on h6 "Provide the FBI Clearance Letter for [US_STATE]" at bounding box center [746, 574] width 521 height 20
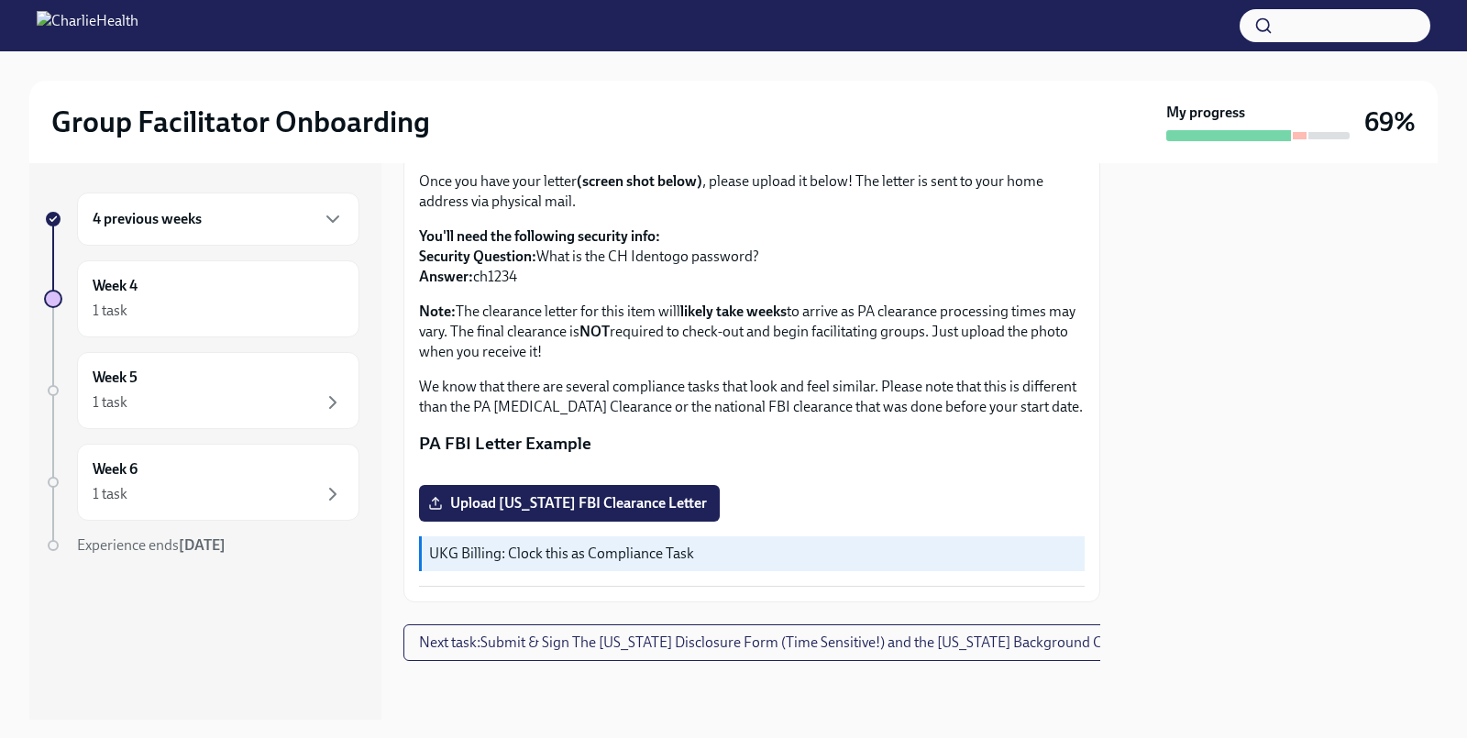
scroll to position [390, 0]
click at [691, 650] on span "Next task : Submit & Sign The Utah Disclosure Form (Time Sensitive!) and the Lo…" at bounding box center [775, 642] width 712 height 18
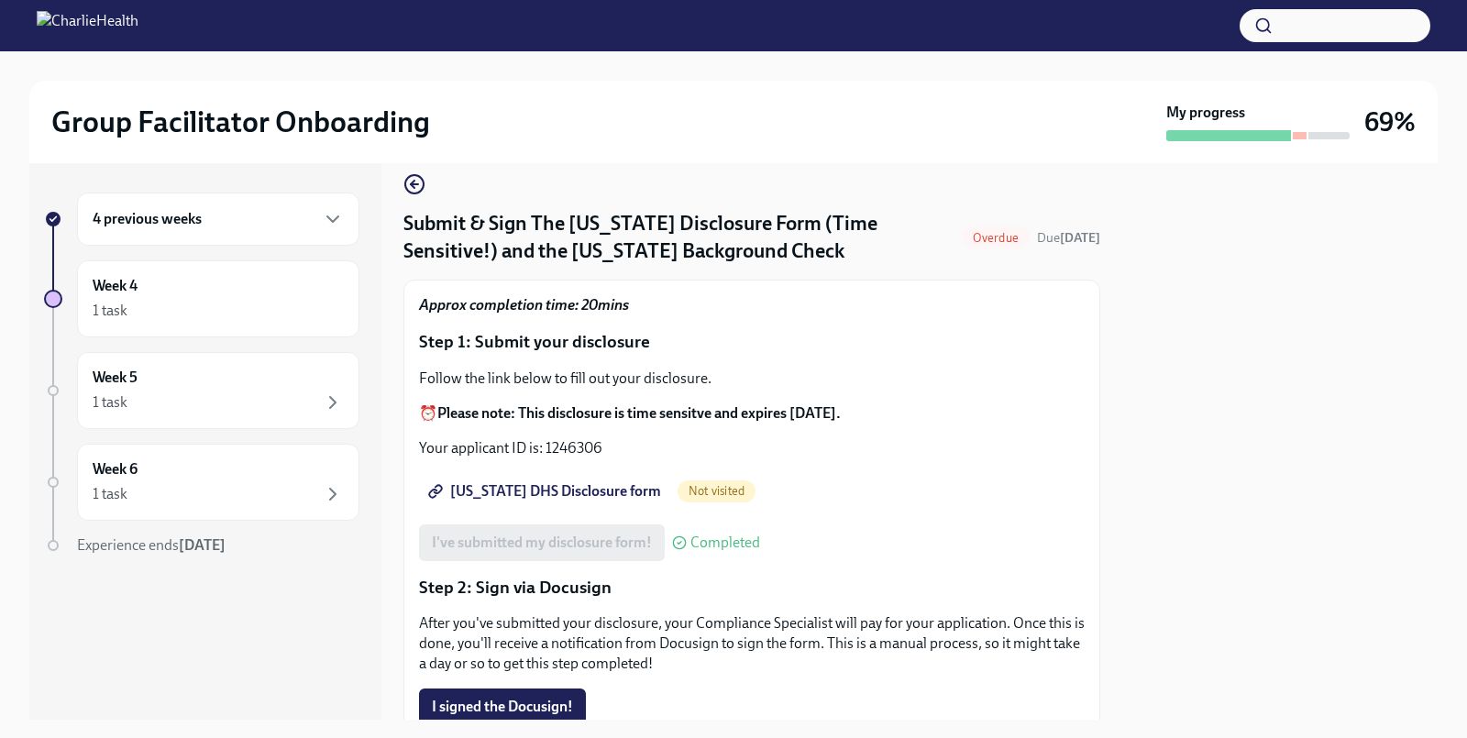
scroll to position [34, 0]
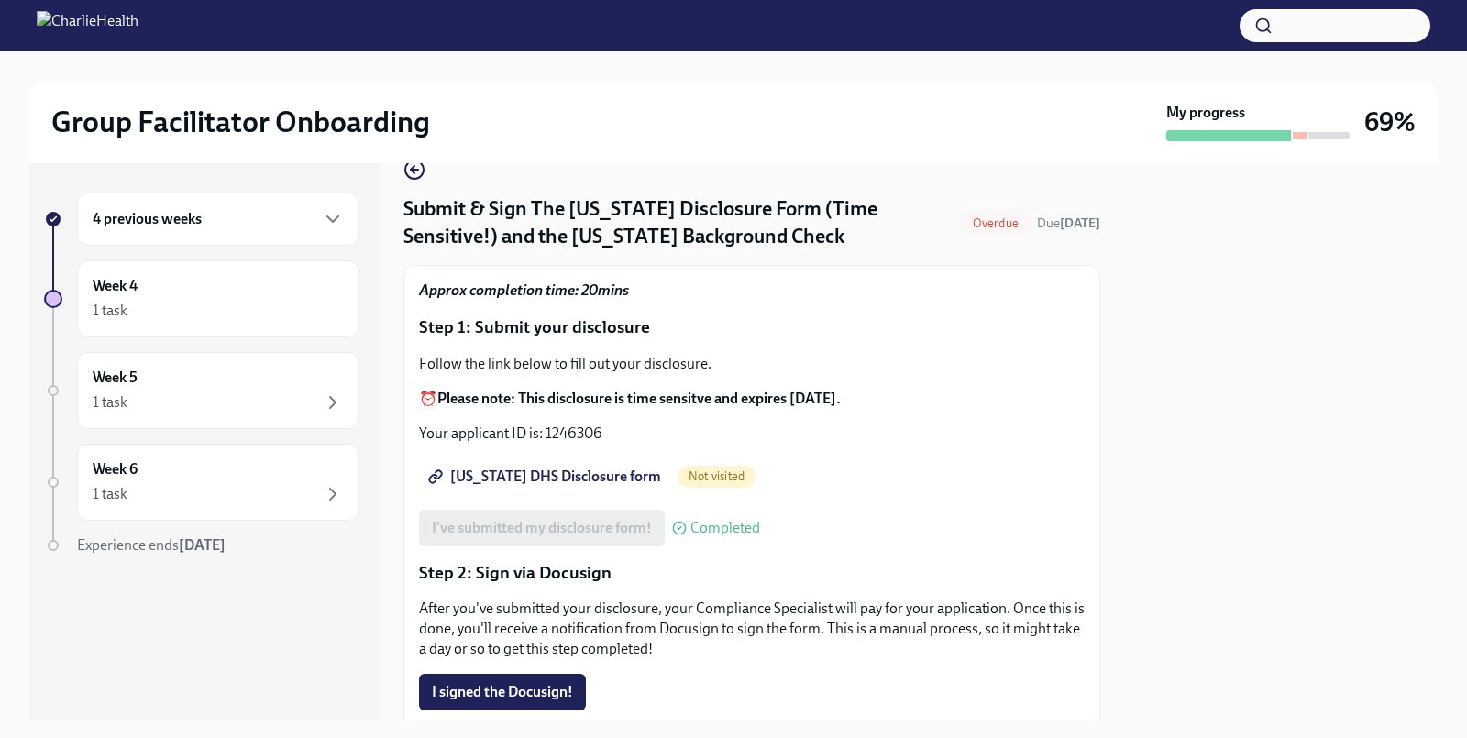
click at [560, 476] on span "Utah DHS Disclosure form" at bounding box center [546, 477] width 229 height 18
drag, startPoint x: 548, startPoint y: 430, endPoint x: 602, endPoint y: 429, distance: 54.1
click at [602, 429] on p "Your applicant ID is: 1246306" at bounding box center [752, 434] width 666 height 20
click at [544, 432] on p "Your applicant ID is: 1246306" at bounding box center [752, 434] width 666 height 20
drag, startPoint x: 545, startPoint y: 431, endPoint x: 607, endPoint y: 432, distance: 61.4
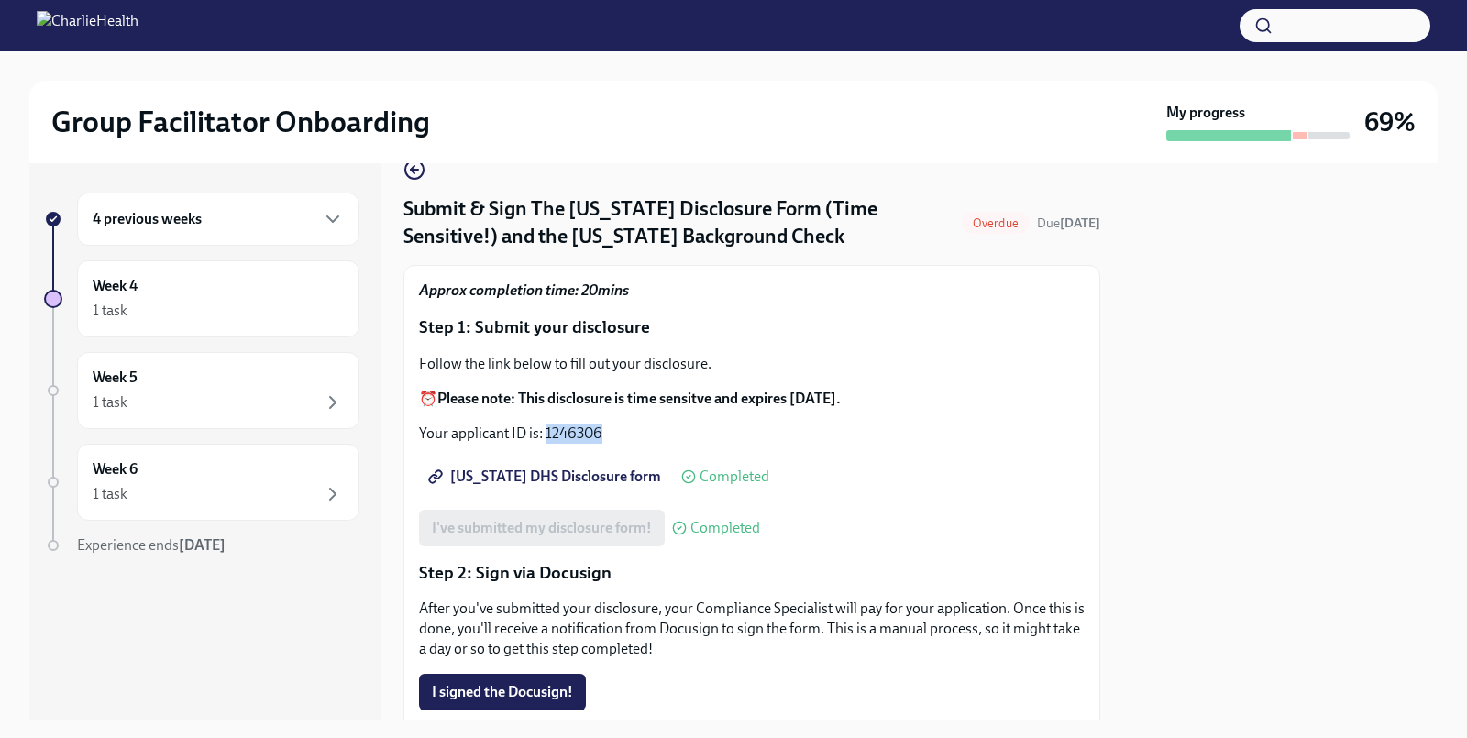
click at [607, 432] on p "Your applicant ID is: 1246306" at bounding box center [752, 434] width 666 height 20
copy p "1246306"
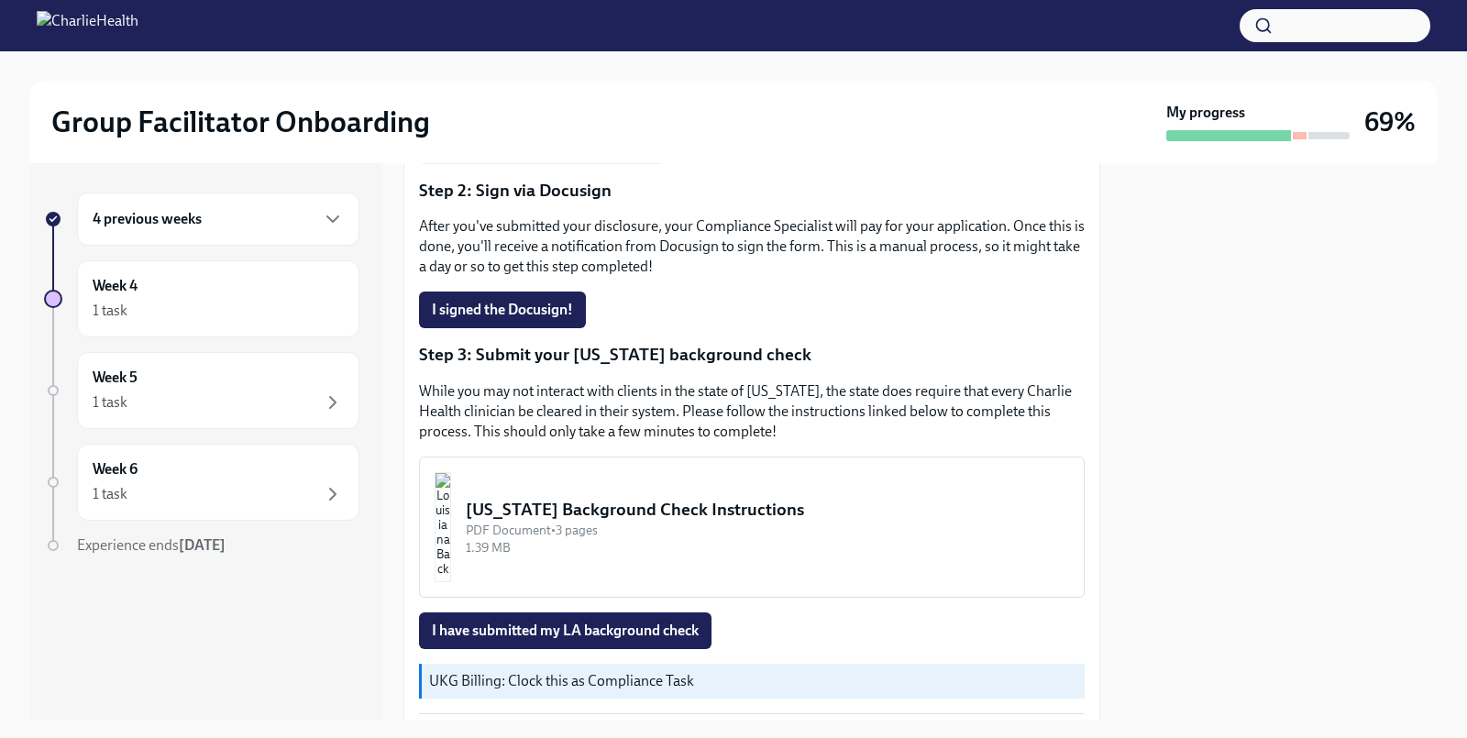
scroll to position [414, 0]
click at [508, 298] on button "I signed the Docusign!" at bounding box center [502, 311] width 167 height 37
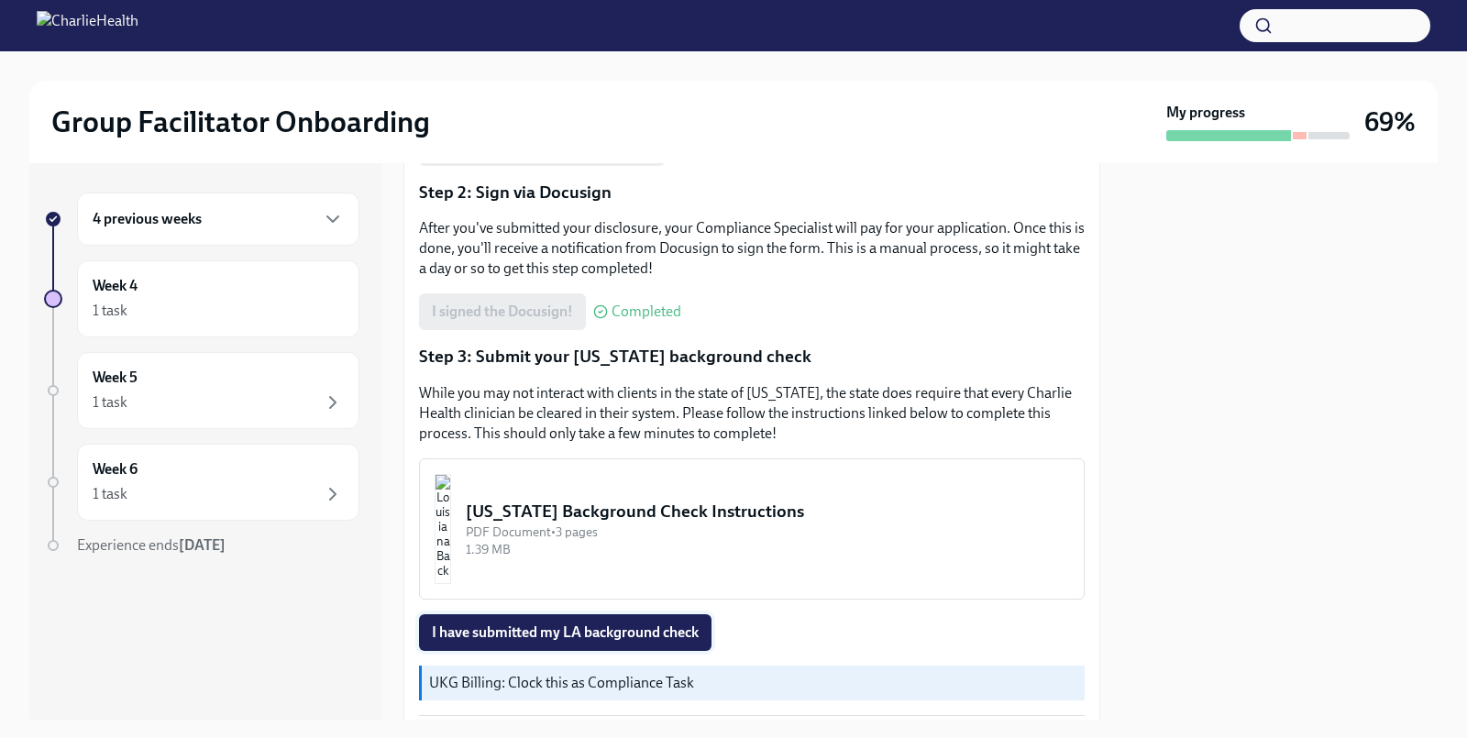
click at [551, 623] on span "I have submitted my LA background check" at bounding box center [565, 632] width 267 height 18
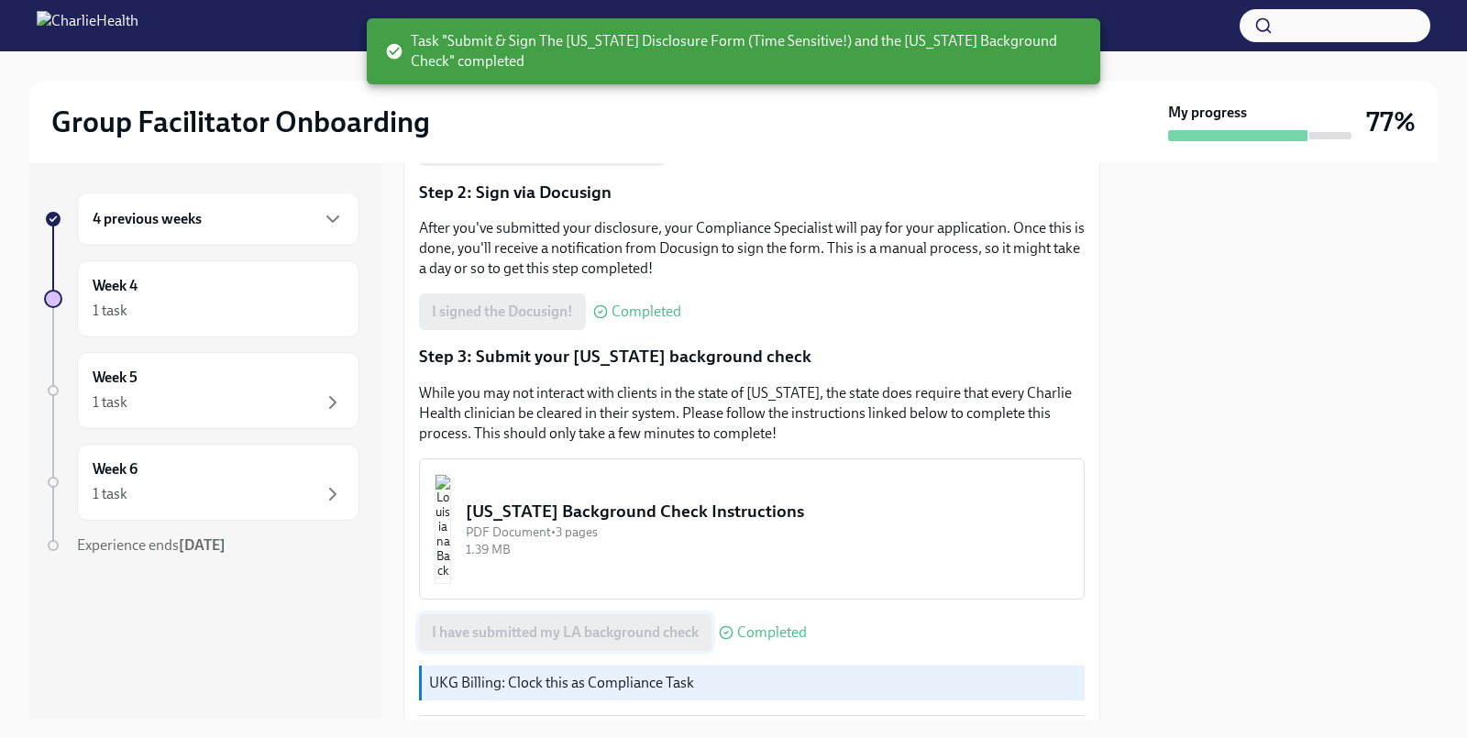
scroll to position [482, 0]
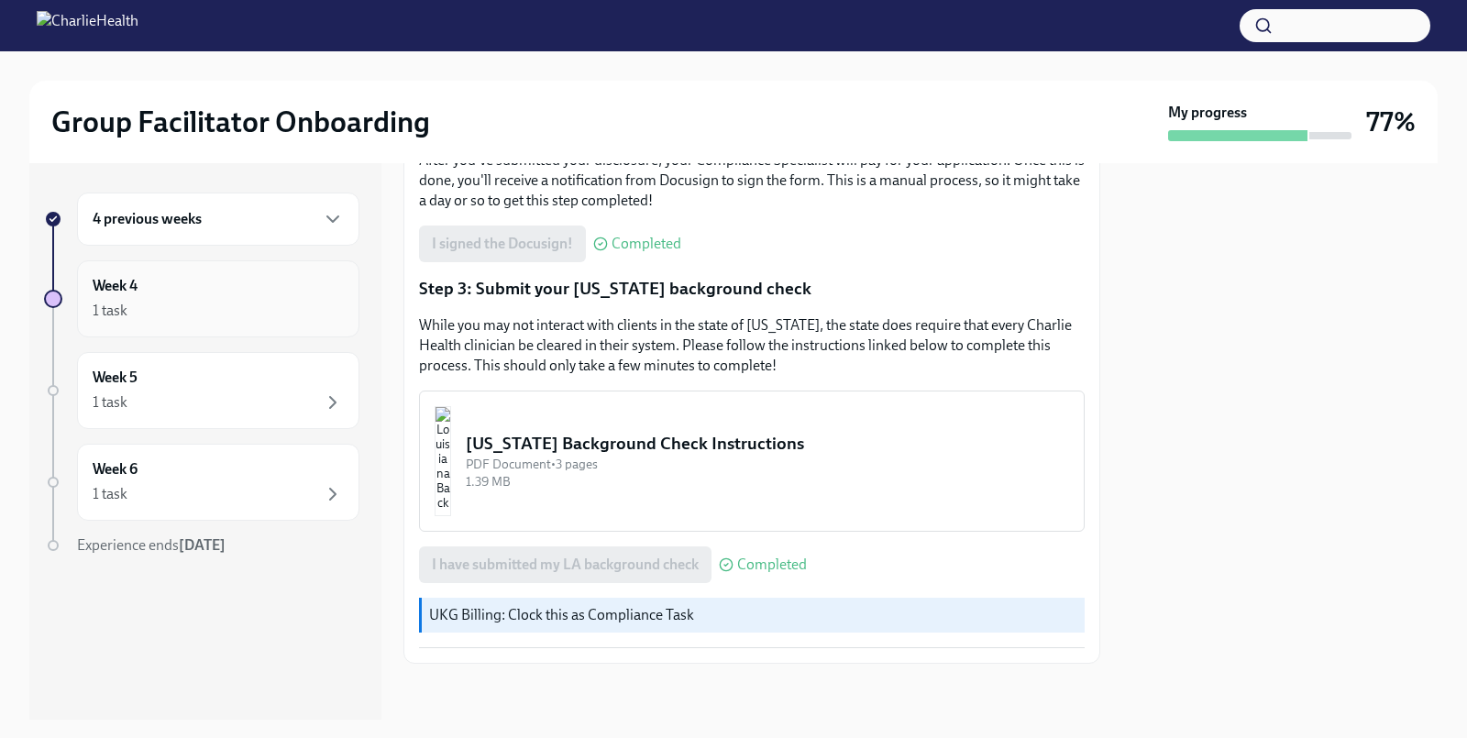
click at [278, 284] on div "Week 4 1 task" at bounding box center [218, 299] width 251 height 46
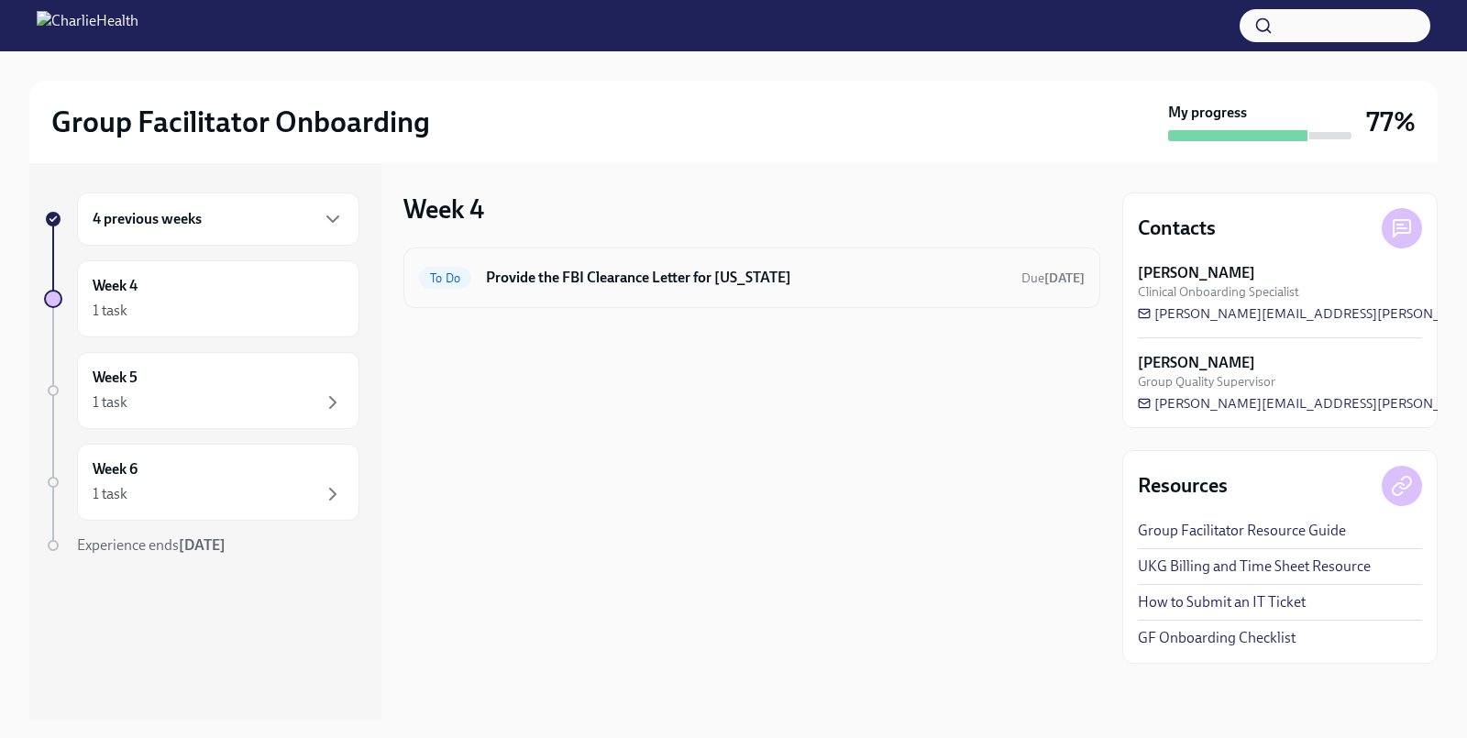
click at [626, 283] on h6 "Provide the FBI Clearance Letter for [US_STATE]" at bounding box center [746, 278] width 521 height 20
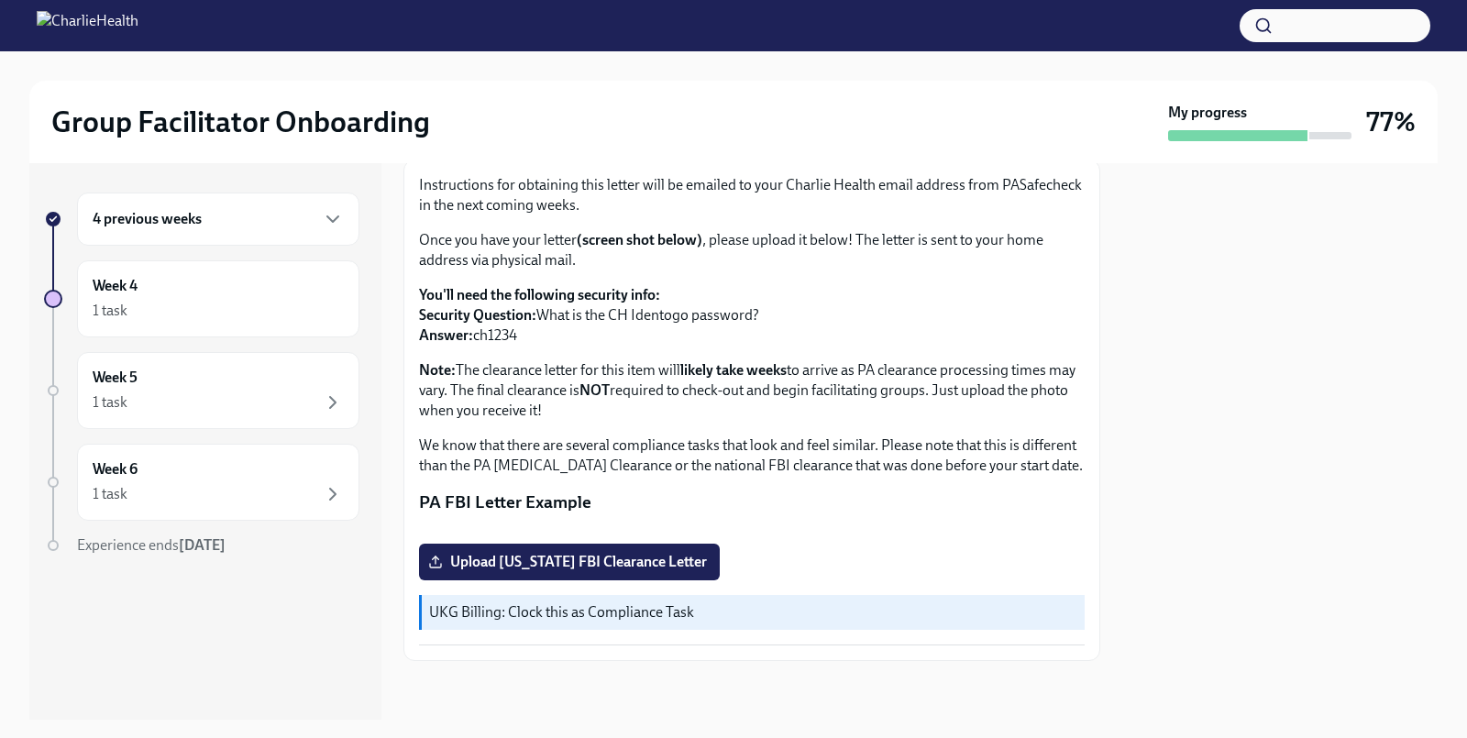
scroll to position [332, 0]
click at [259, 372] on div "Week 5 1 task" at bounding box center [218, 391] width 251 height 46
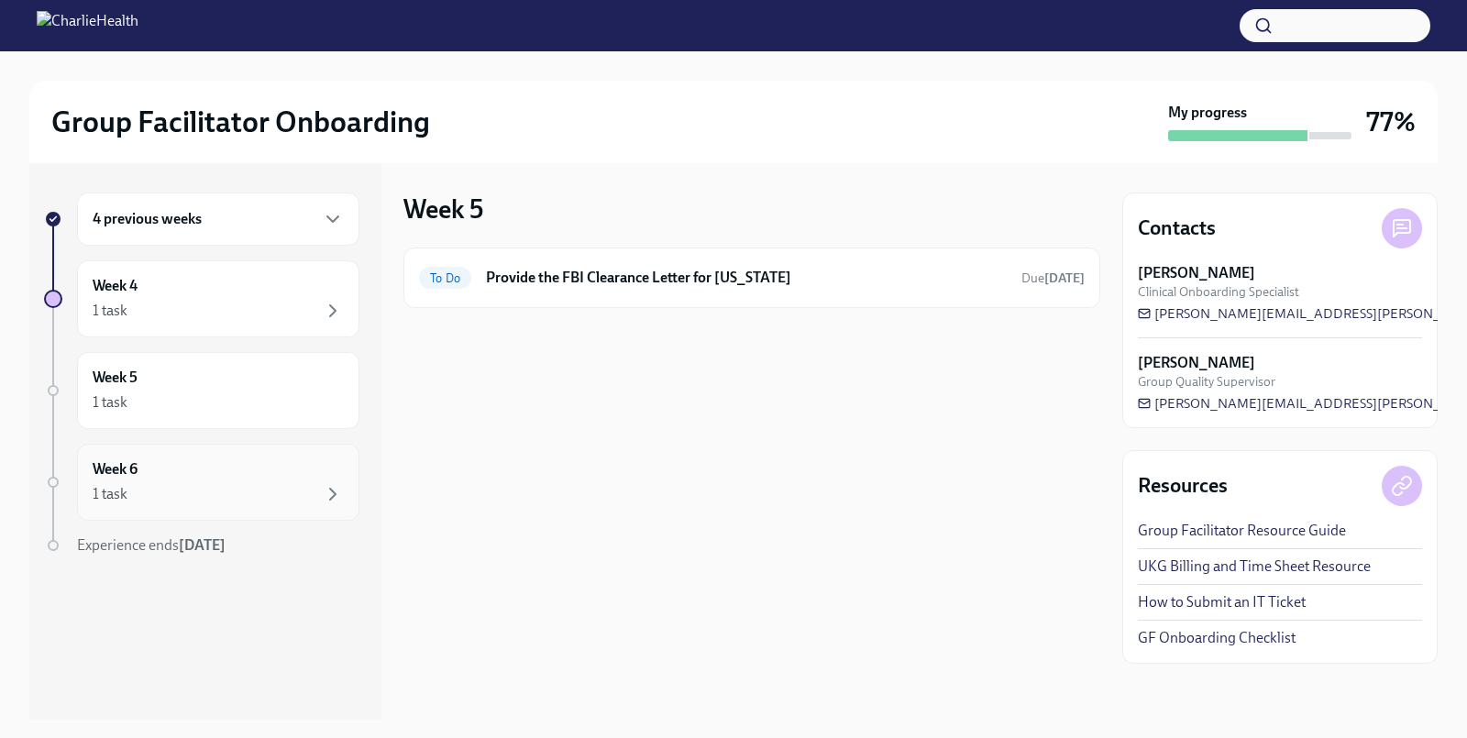
click at [217, 484] on div "1 task" at bounding box center [218, 494] width 251 height 22
click at [243, 304] on div "1 task" at bounding box center [218, 311] width 251 height 22
click at [281, 215] on div "4 previous weeks" at bounding box center [218, 219] width 251 height 22
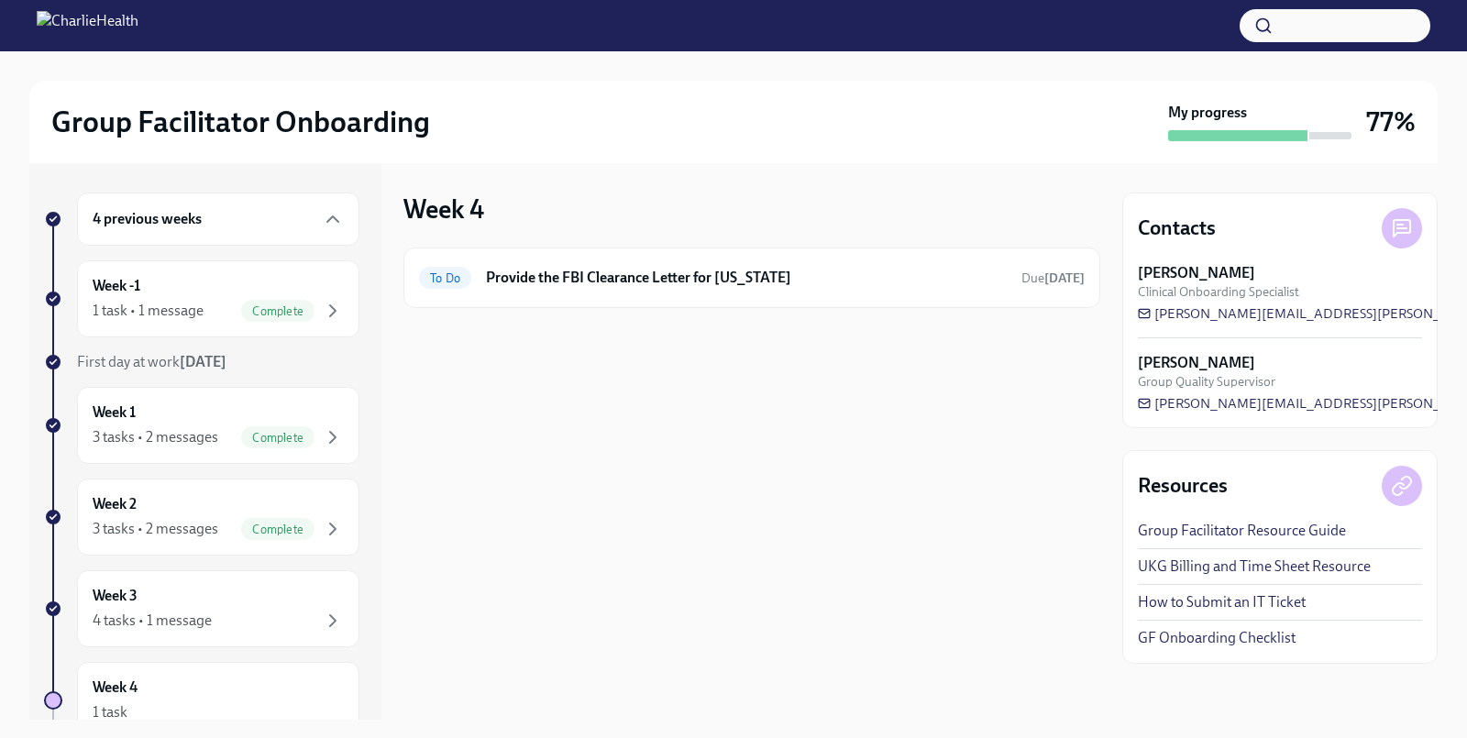
click at [345, 225] on div "4 previous weeks" at bounding box center [218, 219] width 282 height 53
